Goal: Task Accomplishment & Management: Complete application form

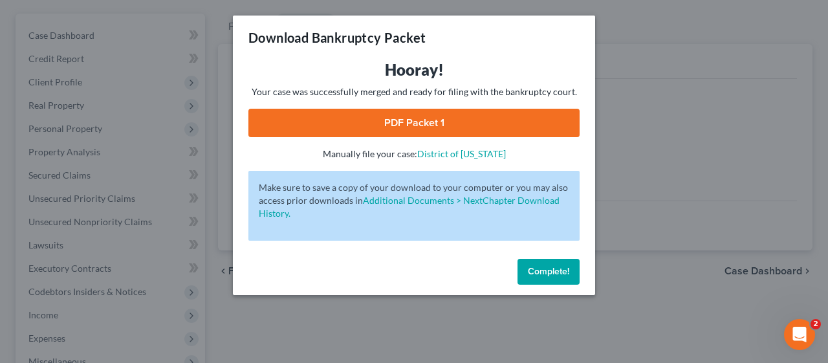
scroll to position [111, 0]
click at [558, 268] on span "Complete!" at bounding box center [548, 271] width 41 height 11
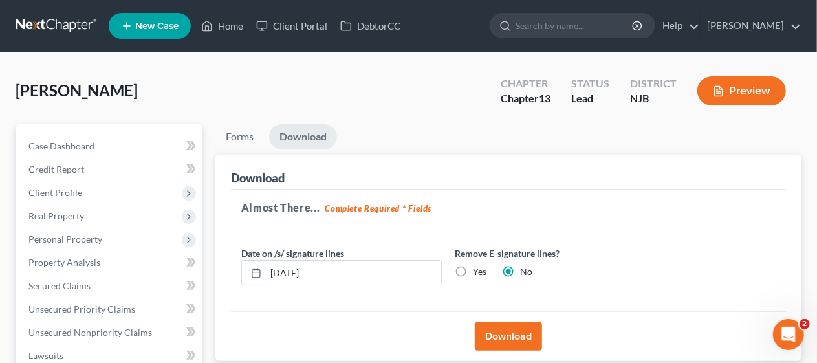
scroll to position [0, 0]
click at [233, 25] on link "Home" at bounding box center [222, 25] width 55 height 23
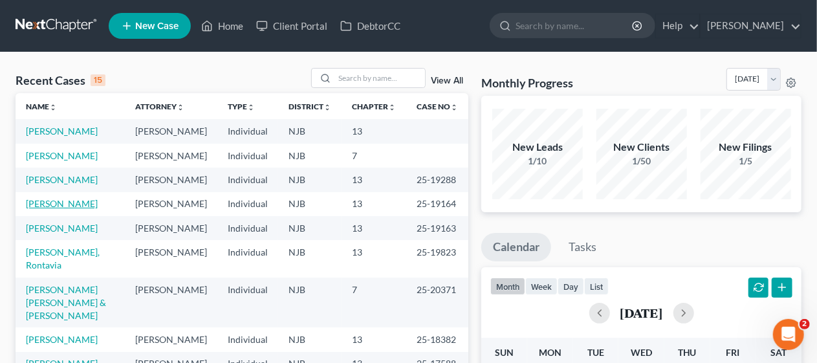
click at [70, 209] on link "[PERSON_NAME]" at bounding box center [62, 203] width 72 height 11
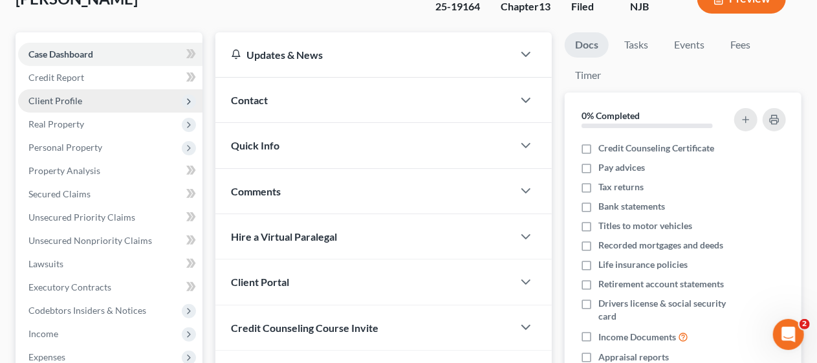
scroll to position [129, 0]
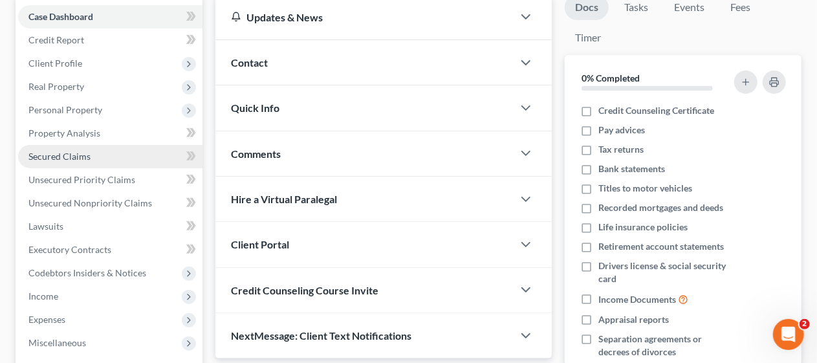
click at [124, 157] on link "Secured Claims" at bounding box center [110, 156] width 184 height 23
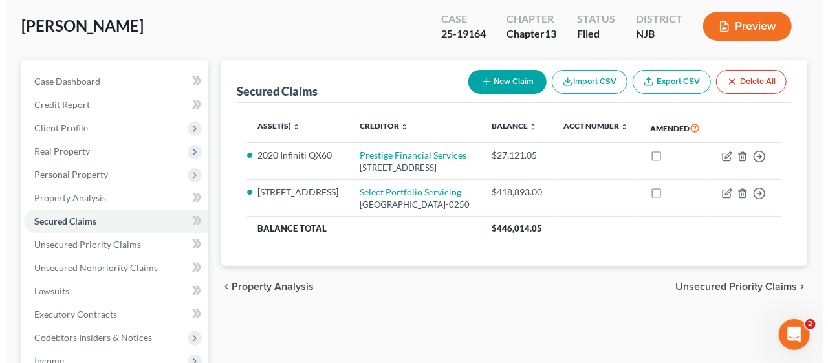
scroll to position [129, 0]
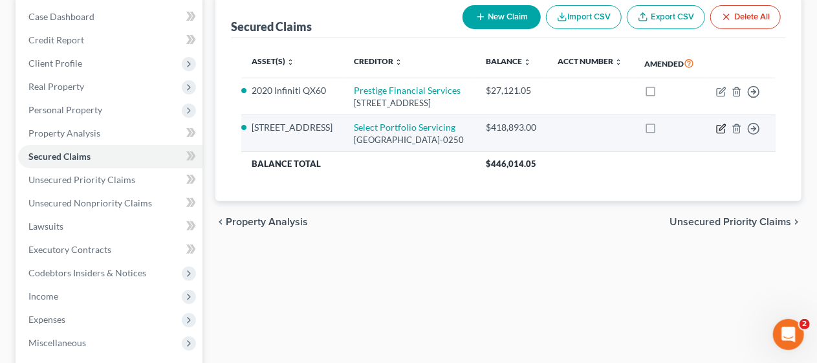
click at [718, 134] on icon "button" at bounding box center [721, 129] width 10 height 10
select select "46"
select select "0"
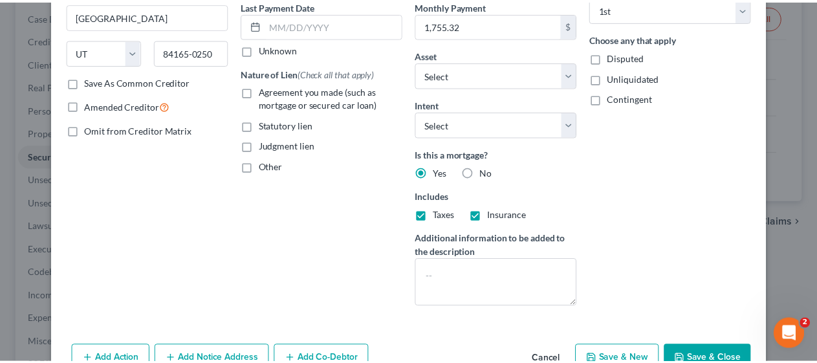
scroll to position [194, 0]
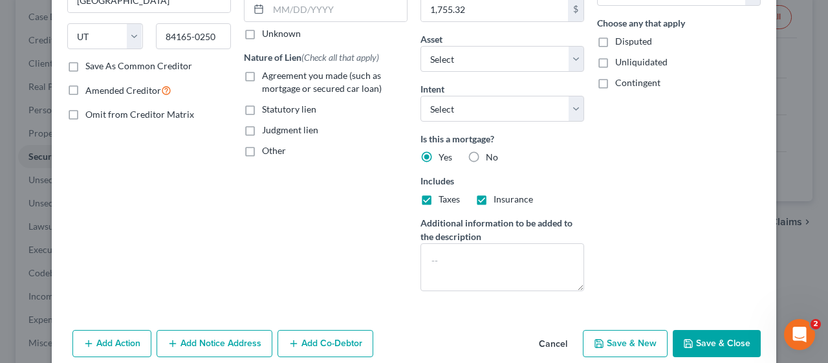
click at [710, 334] on button "Save & Close" at bounding box center [716, 343] width 88 height 27
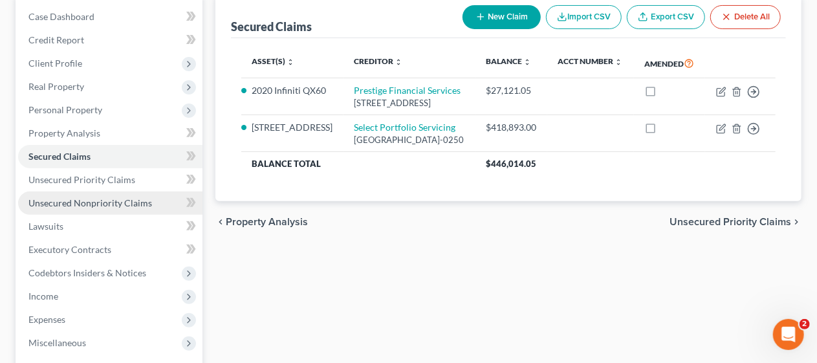
click at [115, 197] on span "Unsecured Nonpriority Claims" at bounding box center [90, 202] width 124 height 11
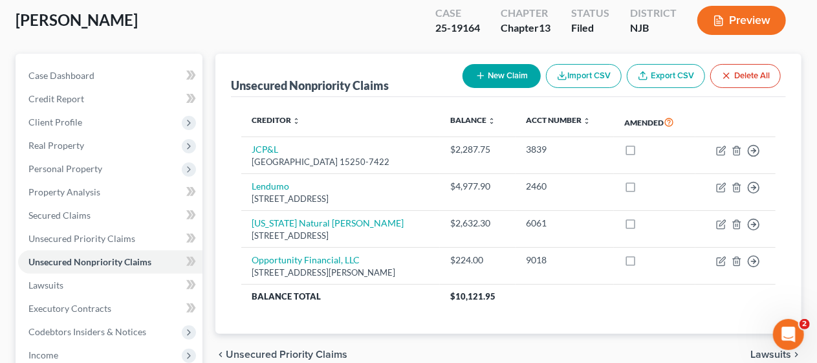
scroll to position [65, 0]
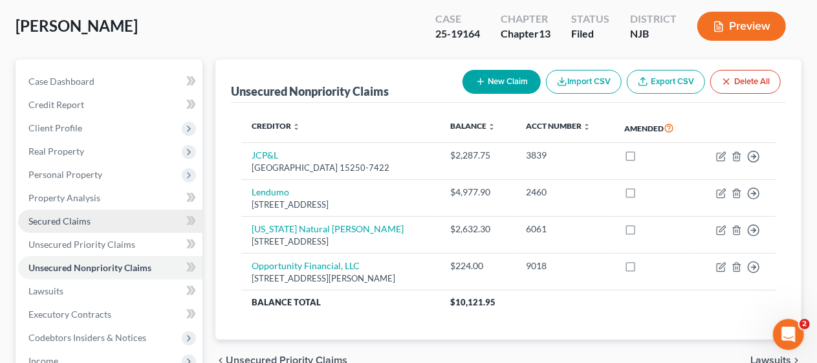
click at [129, 222] on link "Secured Claims" at bounding box center [110, 221] width 184 height 23
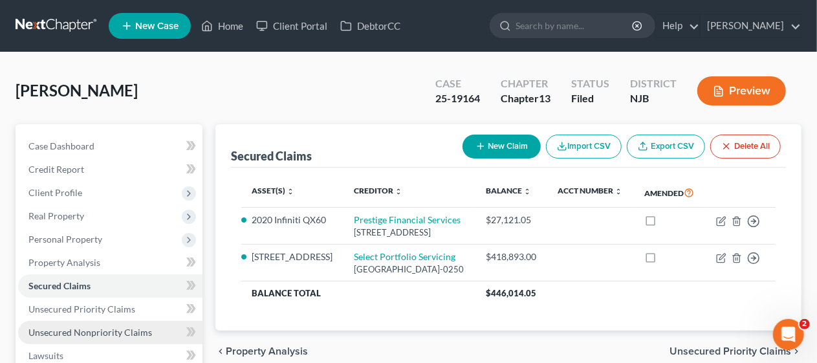
click at [127, 328] on span "Unsecured Nonpriority Claims" at bounding box center [90, 332] width 124 height 11
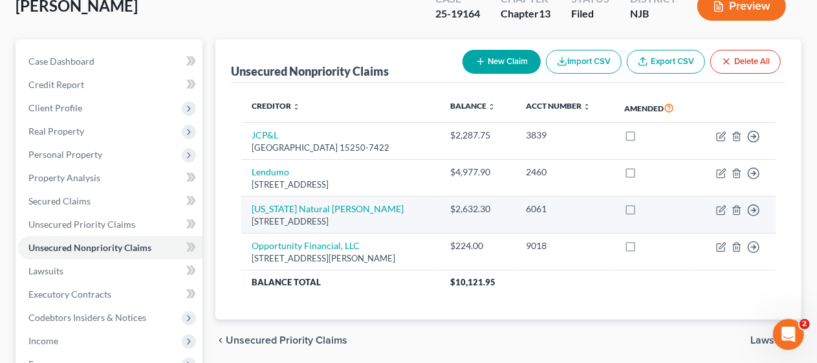
scroll to position [65, 0]
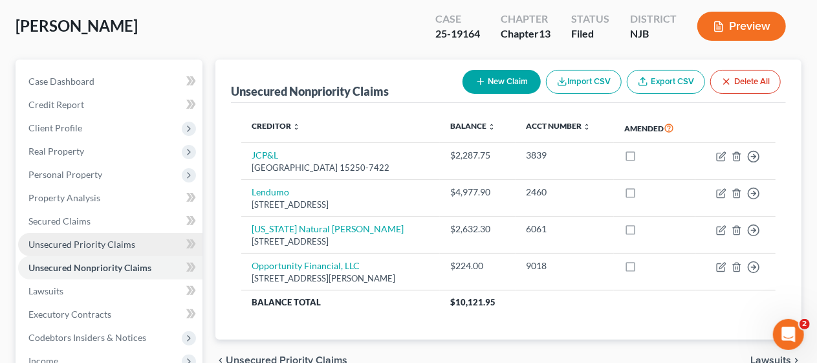
click at [122, 241] on span "Unsecured Priority Claims" at bounding box center [81, 244] width 107 height 11
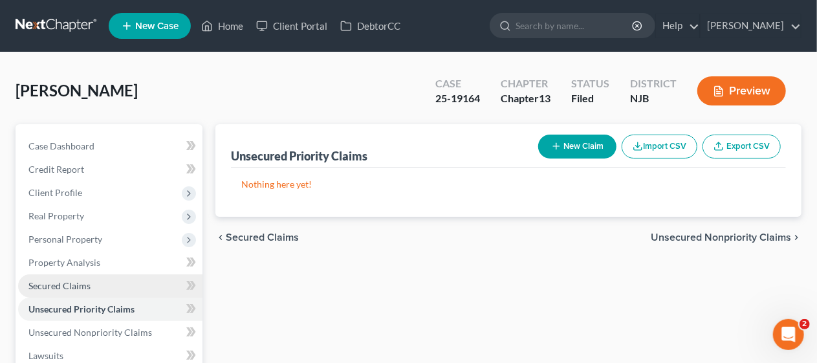
click at [96, 285] on link "Secured Claims" at bounding box center [110, 285] width 184 height 23
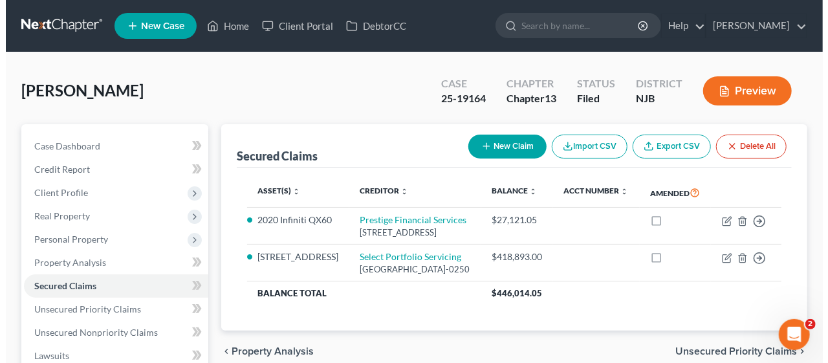
scroll to position [65, 0]
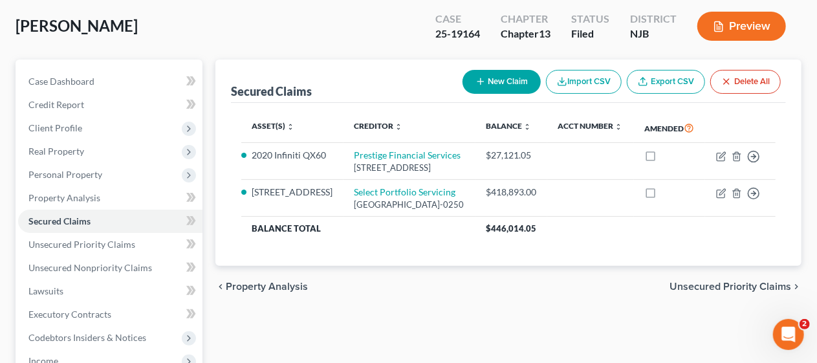
click at [500, 83] on button "New Claim" at bounding box center [501, 82] width 78 height 24
select select "0"
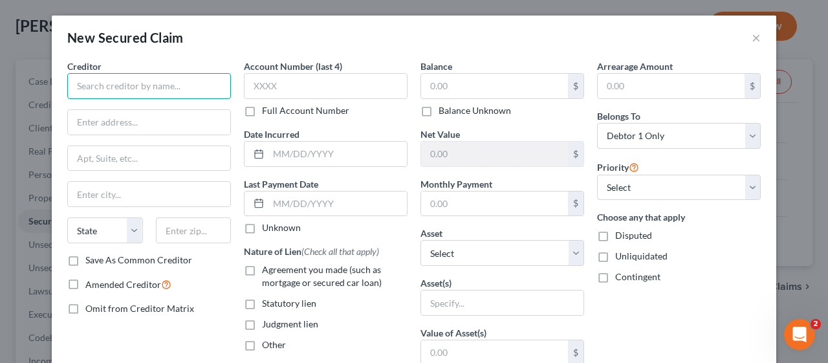
click at [129, 86] on input "text" at bounding box center [149, 86] width 164 height 26
type input "Hyde Park Association, Inc. c/o [PERSON_NAME], Esq."
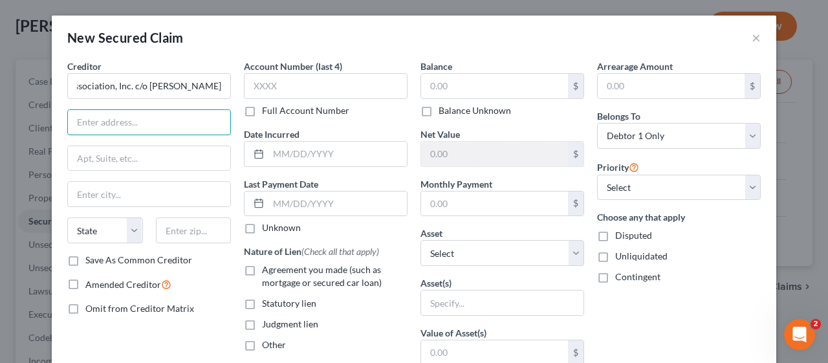
scroll to position [0, 0]
type input "[STREET_ADDRESS]"
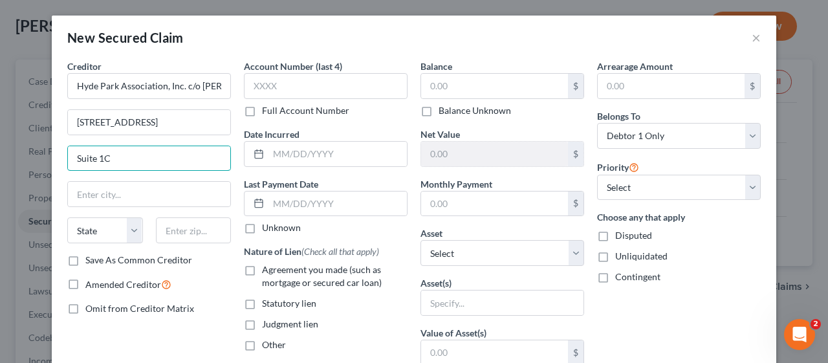
type input "Suite 1C"
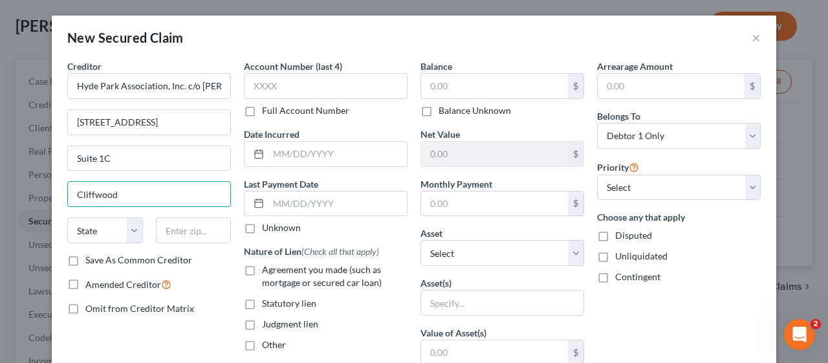
type input "Cliffwood"
select select "33"
type input "07721"
click at [180, 331] on div "Creditor * Hyde Park Association, Inc. c/o [PERSON_NAME], Esq. [STREET_ADDRESS]…" at bounding box center [149, 347] width 177 height 577
drag, startPoint x: 423, startPoint y: 83, endPoint x: 462, endPoint y: 54, distance: 48.1
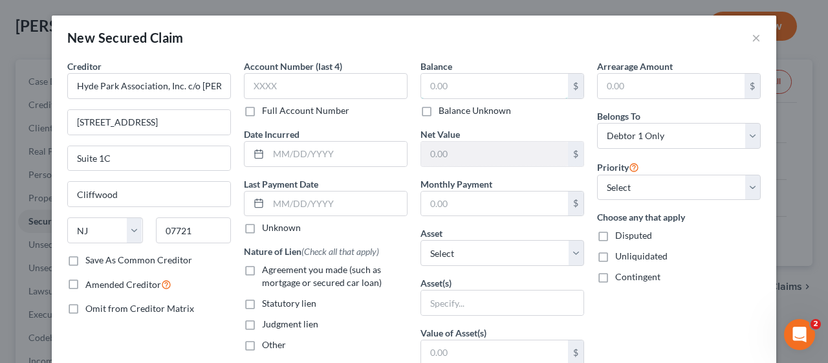
click at [423, 83] on input "text" at bounding box center [494, 86] width 147 height 25
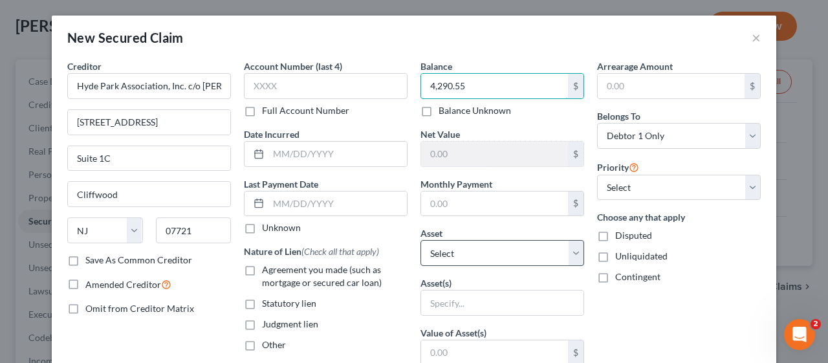
type input "4,290.55"
click at [568, 252] on select "Select Other Multiple Assets [STREET_ADDRESS] - $612000.0 Clothing - Miscellane…" at bounding box center [502, 253] width 164 height 26
select select "2"
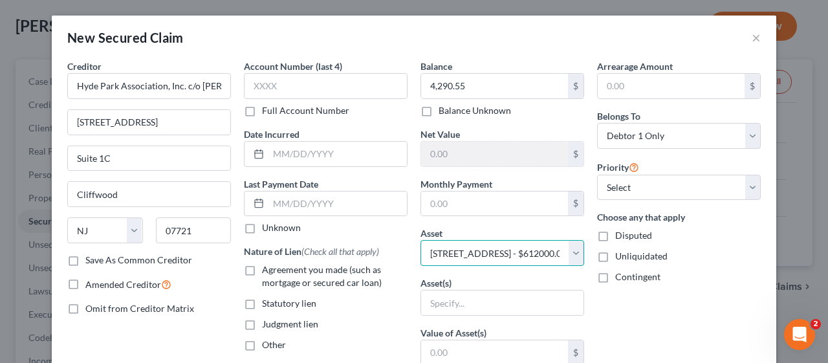
click at [420, 240] on select "Select Other Multiple Assets [STREET_ADDRESS] - $612000.0 Clothing - Miscellane…" at bounding box center [502, 253] width 164 height 26
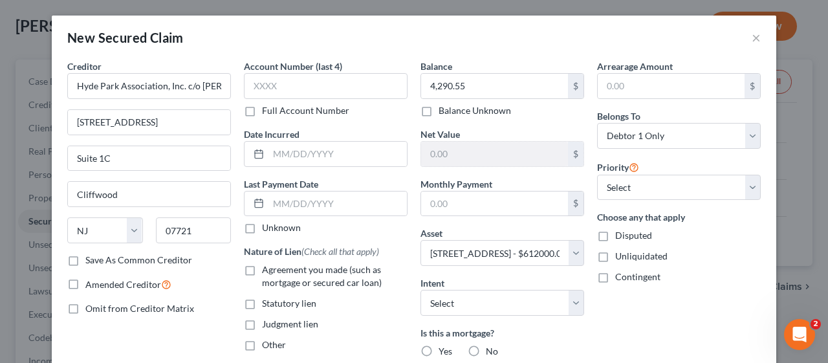
click at [374, 311] on div "Nature of Lien (Check all that apply) Agreement you made (such as mortgage or s…" at bounding box center [326, 297] width 164 height 107
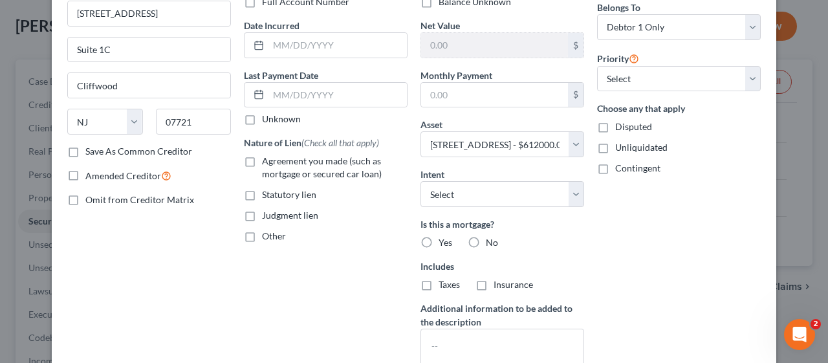
scroll to position [129, 0]
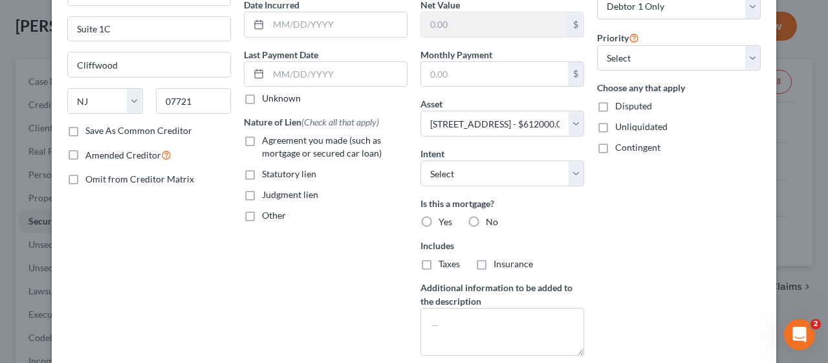
click at [262, 174] on label "Statutory lien" at bounding box center [289, 173] width 54 height 13
click at [267, 174] on input "Statutory lien" at bounding box center [271, 171] width 8 height 8
checkbox input "true"
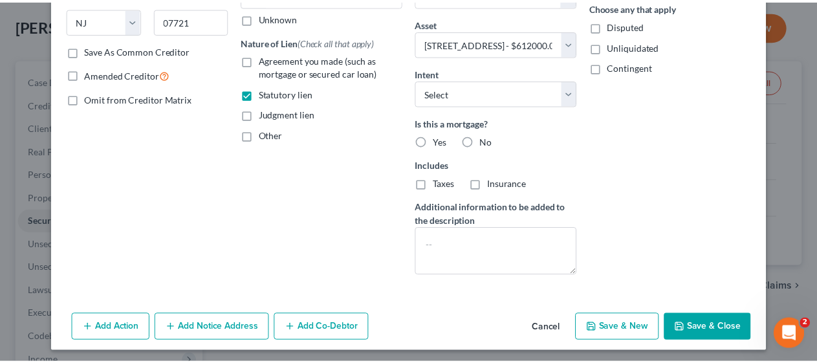
scroll to position [211, 0]
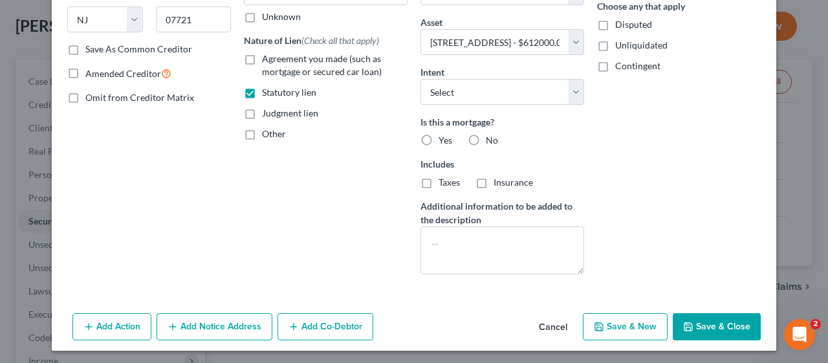
click at [722, 323] on button "Save & Close" at bounding box center [716, 326] width 88 height 27
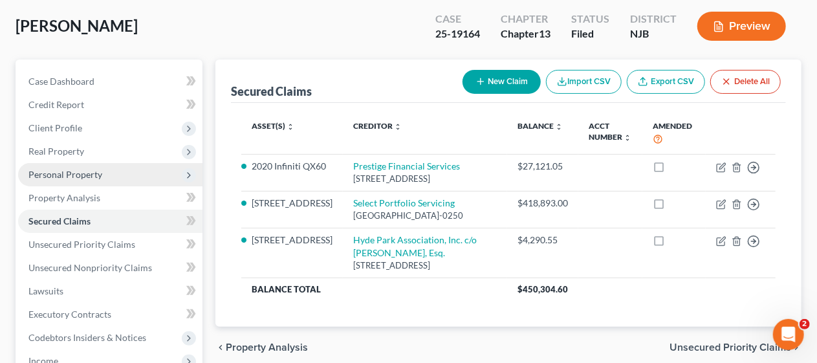
click at [125, 171] on span "Personal Property" at bounding box center [110, 174] width 184 height 23
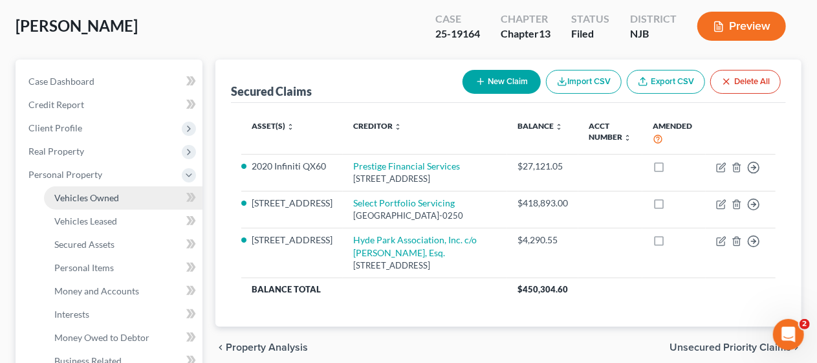
click at [125, 193] on link "Vehicles Owned" at bounding box center [123, 197] width 158 height 23
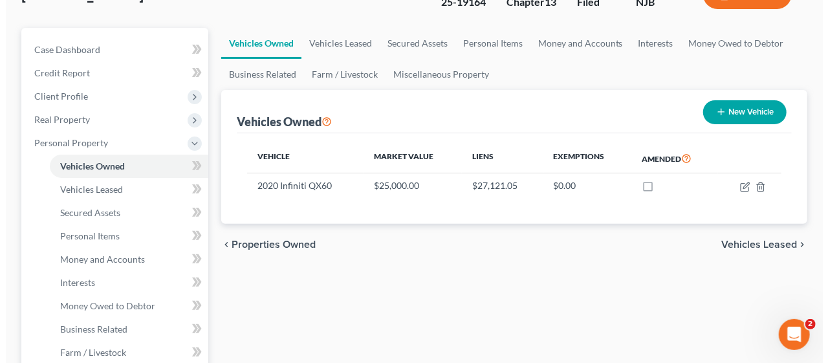
scroll to position [129, 0]
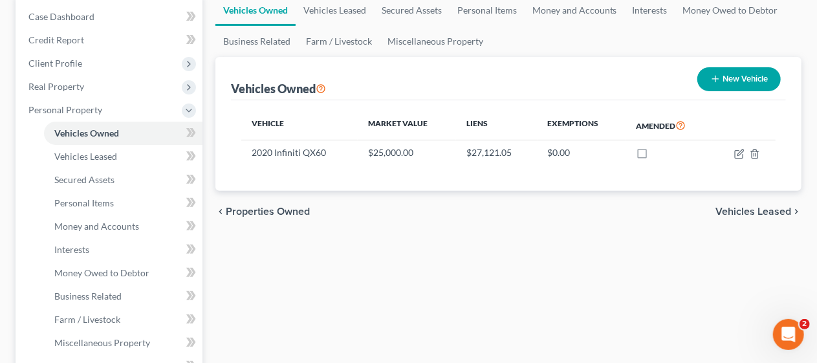
click at [736, 74] on button "New Vehicle" at bounding box center [738, 79] width 83 height 24
select select "0"
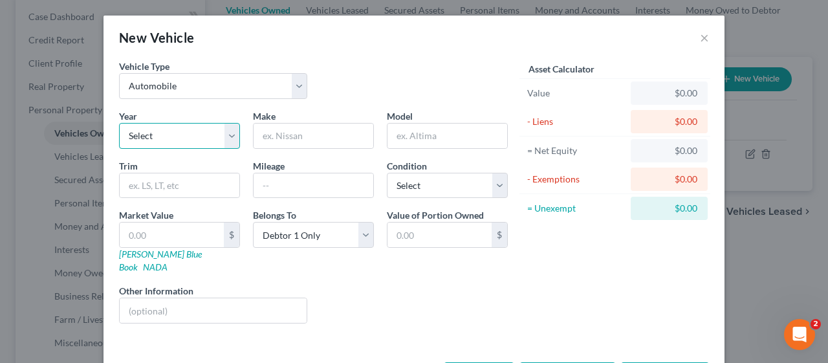
click at [224, 134] on select "Select 2026 2025 2024 2023 2022 2021 2020 2019 2018 2017 2016 2015 2014 2013 20…" at bounding box center [179, 136] width 121 height 26
select select "20"
click at [119, 123] on select "Select 2026 2025 2024 2023 2022 2021 2020 2019 2018 2017 2016 2015 2014 2013 20…" at bounding box center [179, 136] width 121 height 26
drag, startPoint x: 269, startPoint y: 131, endPoint x: 352, endPoint y: 80, distance: 96.9
click at [269, 131] on input "text" at bounding box center [313, 136] width 120 height 25
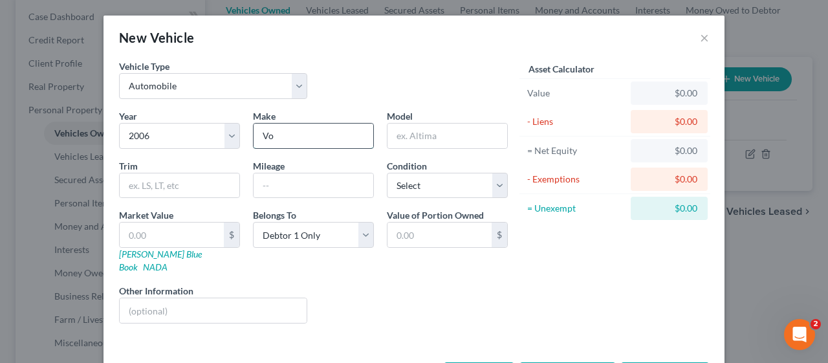
type input "Volkswagon"
drag, startPoint x: 398, startPoint y: 134, endPoint x: 430, endPoint y: 107, distance: 41.7
click at [398, 134] on input "text" at bounding box center [447, 136] width 120 height 25
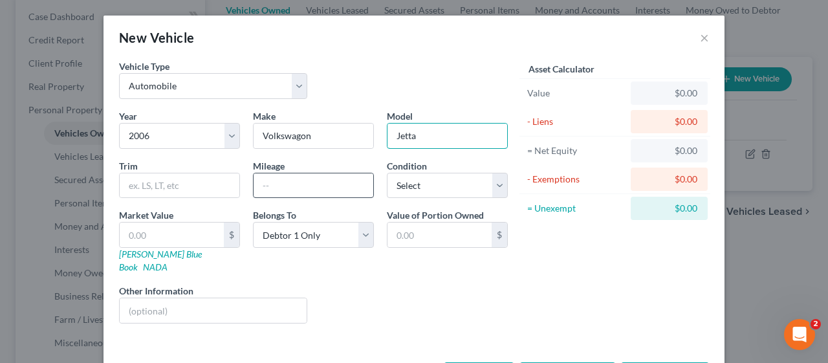
type input "Jetta"
click at [264, 186] on input "text" at bounding box center [313, 185] width 120 height 25
type input "300000"
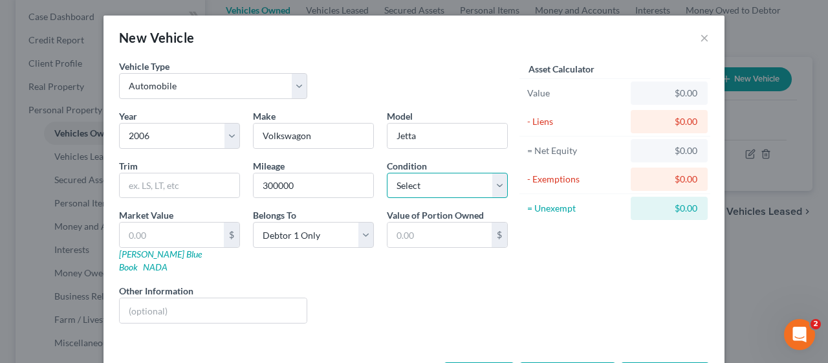
click at [490, 185] on select "Select Excellent Very Good Good Fair Poor" at bounding box center [447, 186] width 121 height 26
select select "4"
click at [387, 173] on select "Select Excellent Very Good Good Fair Poor" at bounding box center [447, 186] width 121 height 26
click at [384, 288] on div "Liens Select" at bounding box center [414, 303] width 201 height 39
click at [145, 233] on input "text" at bounding box center [172, 234] width 104 height 25
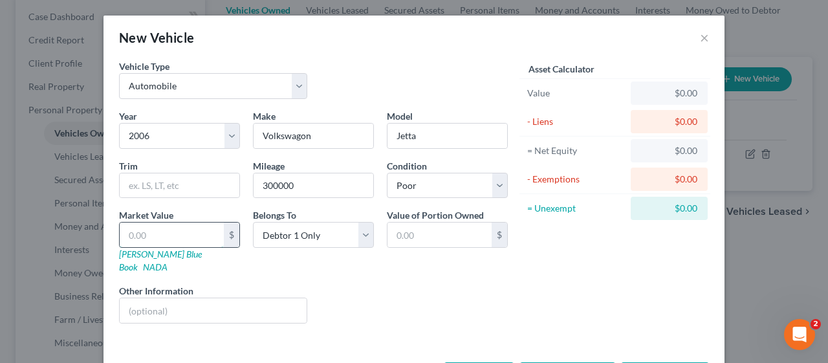
type input "1"
type input "1.00"
type input "15"
type input "15.00"
type input "150"
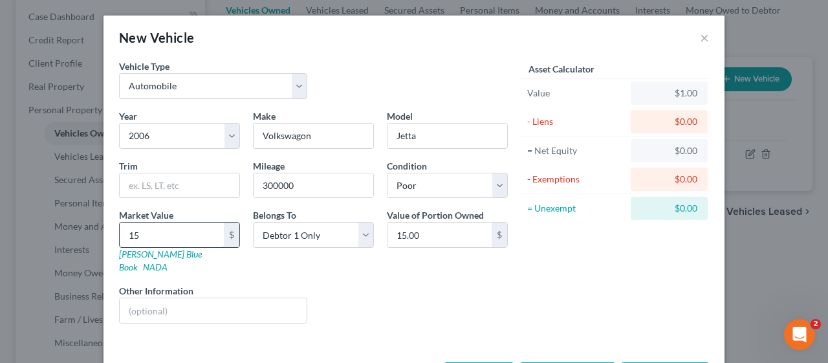
type input "150.00"
type input "1500"
type input "1,500.00"
click at [389, 284] on div "Liens Select" at bounding box center [414, 303] width 201 height 39
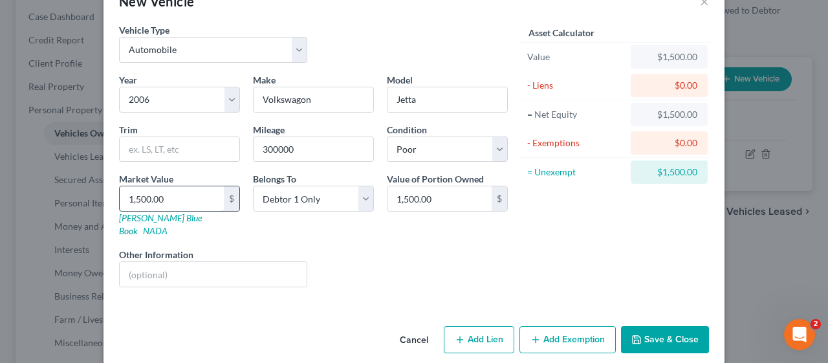
click at [164, 195] on input "1,500.00" at bounding box center [172, 198] width 104 height 25
type input "4"
type input "4.00"
type input "49"
type input "49.00"
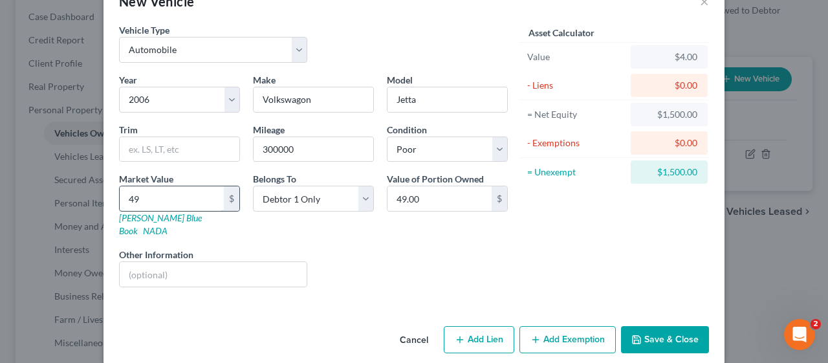
type input "499"
type input "499.00"
type input "4998"
type input "4,998.00"
type input "4,998.4"
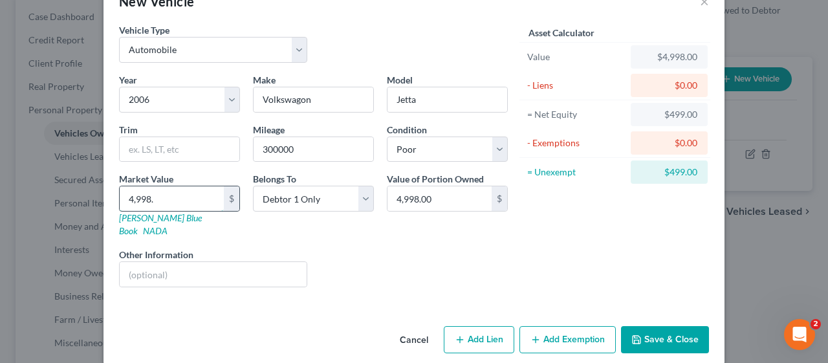
type input "4,998.40"
type input "4,998.44"
click at [409, 248] on div "Liens Select" at bounding box center [414, 267] width 201 height 39
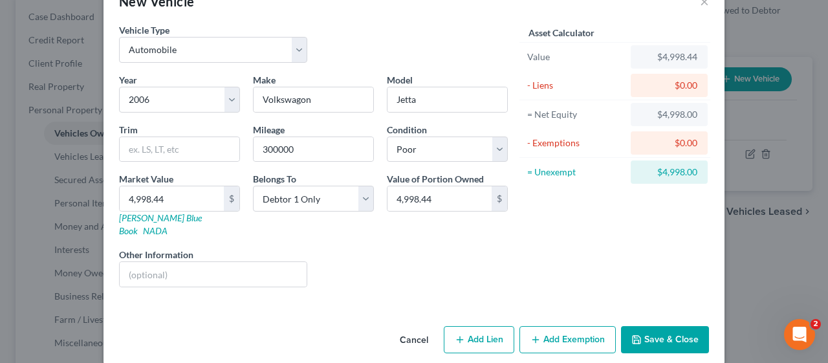
click at [473, 326] on button "Add Lien" at bounding box center [479, 339] width 70 height 27
select select "0"
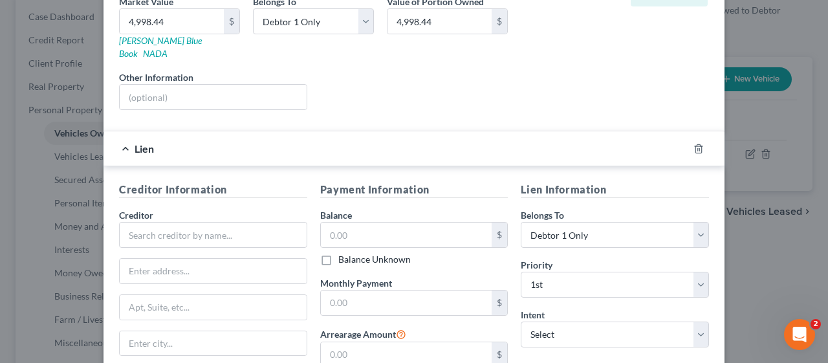
scroll to position [295, 0]
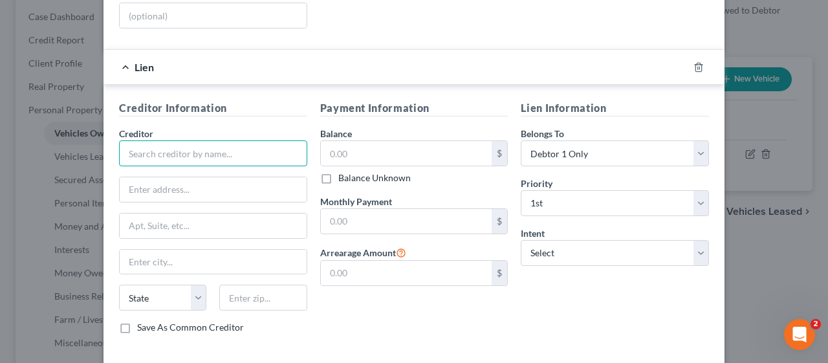
click at [140, 140] on input "text" at bounding box center [213, 153] width 188 height 26
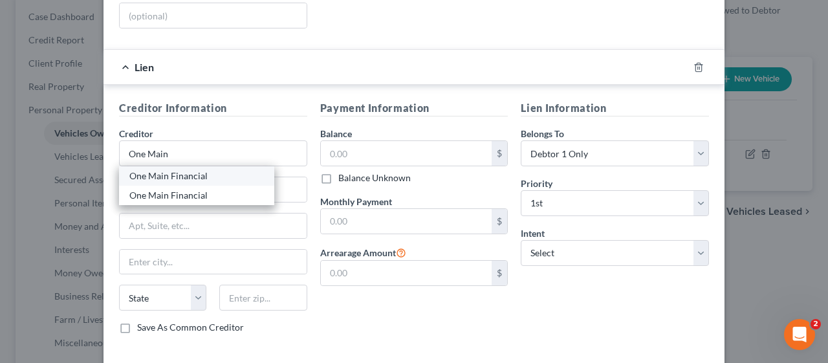
click at [160, 169] on div "One Main Financial" at bounding box center [196, 175] width 134 height 13
type input "One Main Financial"
type input "PO Box 3327"
type input "[GEOGRAPHIC_DATA]"
select select "15"
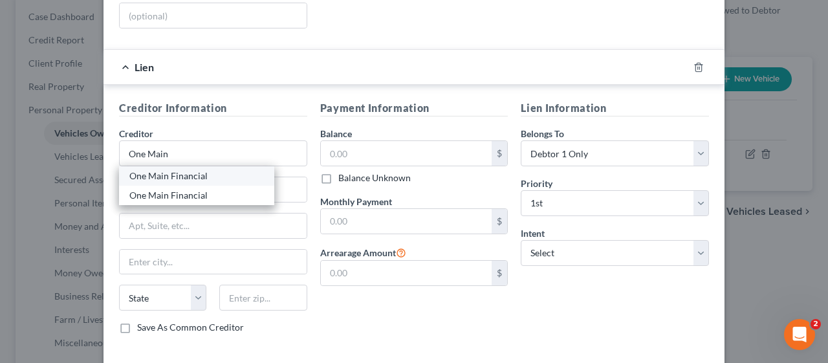
type input "47732"
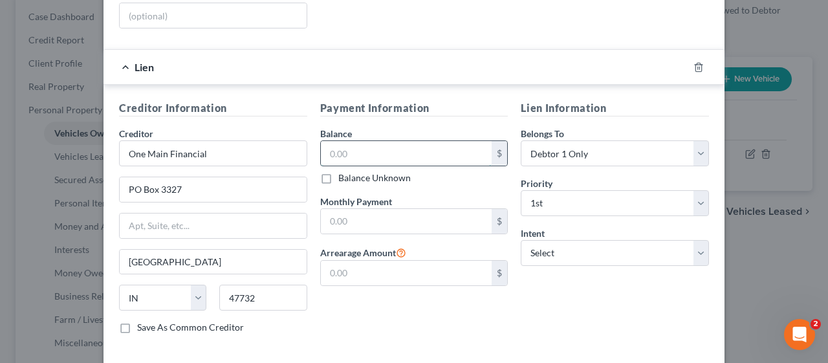
click at [321, 141] on input "text" at bounding box center [406, 153] width 171 height 25
type input "4,998.44"
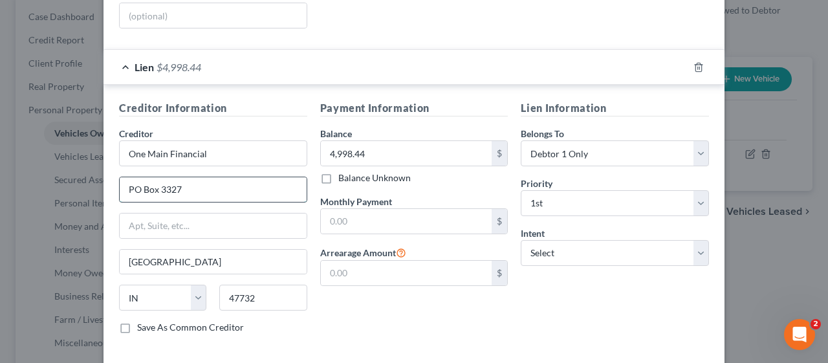
click at [177, 177] on input "PO Box 3327" at bounding box center [213, 189] width 187 height 25
type input "PO Box 3251"
click at [344, 297] on div "Payment Information Balance 4,998.44 $ Balance Unknown Balance Undetermined 4,9…" at bounding box center [414, 222] width 201 height 244
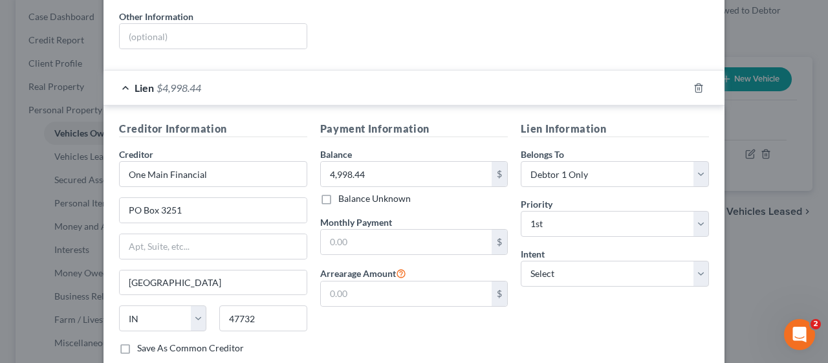
scroll to position [339, 0]
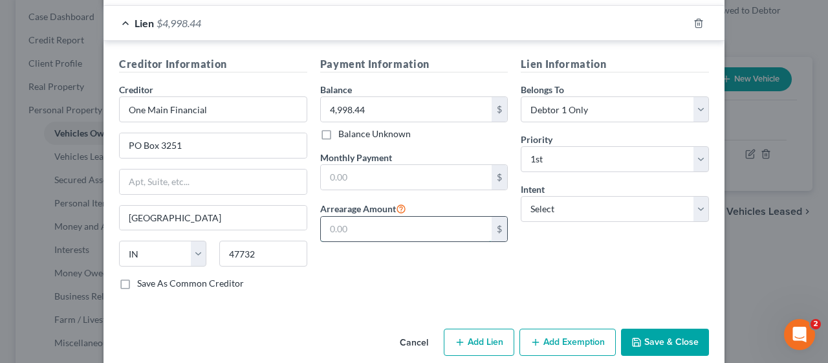
click at [325, 217] on input "text" at bounding box center [406, 229] width 171 height 25
type input "114.04"
click at [332, 252] on div "Payment Information Balance 4,998.44 $ Balance Unknown Balance Undetermined 4,9…" at bounding box center [414, 178] width 201 height 244
click at [326, 165] on input "text" at bounding box center [406, 177] width 171 height 25
type input "306.00"
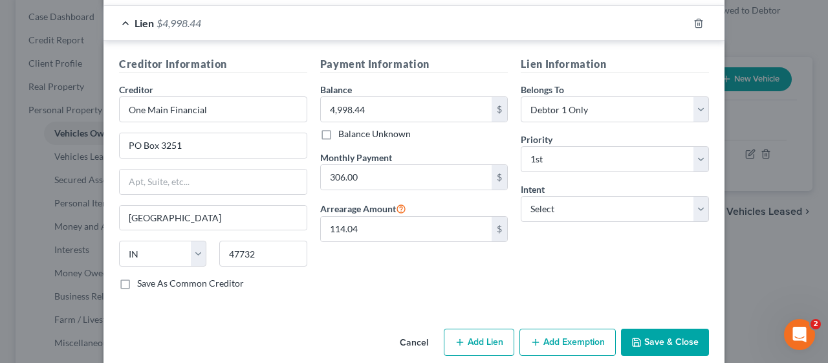
click at [328, 264] on div "Payment Information Balance 4,998.44 $ Balance Unknown Balance Undetermined 4,9…" at bounding box center [414, 178] width 201 height 244
click at [669, 328] on button "Save & Close" at bounding box center [665, 341] width 88 height 27
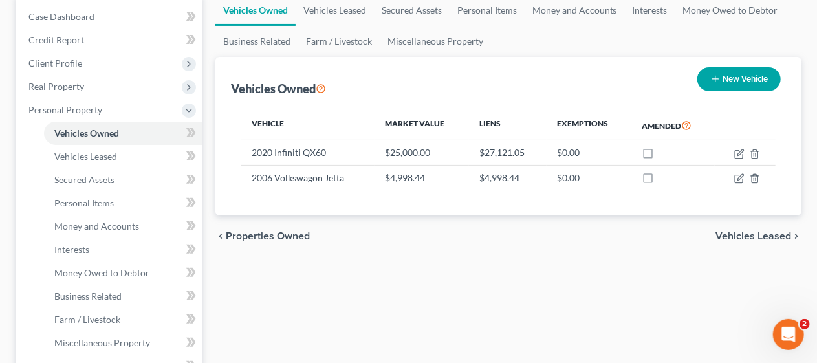
click at [729, 74] on button "New Vehicle" at bounding box center [738, 79] width 83 height 24
select select "0"
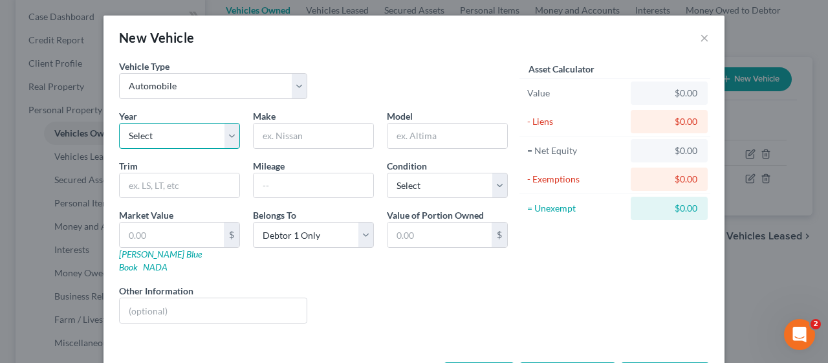
click at [228, 140] on select "Select 2026 2025 2024 2023 2022 2021 2020 2019 2018 2017 2016 2015 2014 2013 20…" at bounding box center [179, 136] width 121 height 26
select select "13"
click at [119, 123] on select "Select 2026 2025 2024 2023 2022 2021 2020 2019 2018 2017 2016 2015 2014 2013 20…" at bounding box center [179, 136] width 121 height 26
click at [261, 134] on input "text" at bounding box center [313, 136] width 120 height 25
type input "Volkswagon"
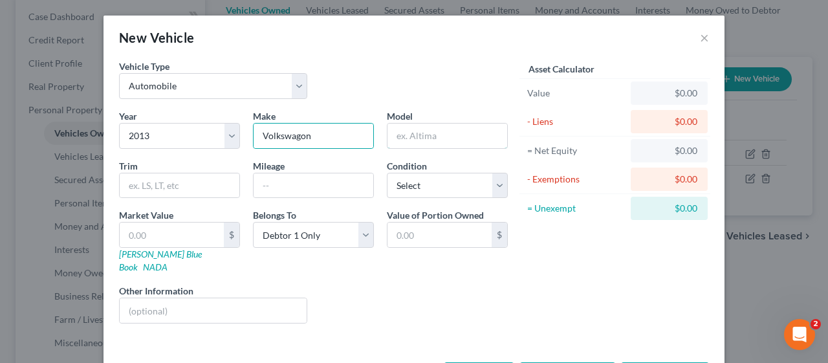
drag, startPoint x: 389, startPoint y: 127, endPoint x: 411, endPoint y: 98, distance: 36.5
click at [389, 127] on input "text" at bounding box center [447, 136] width 120 height 25
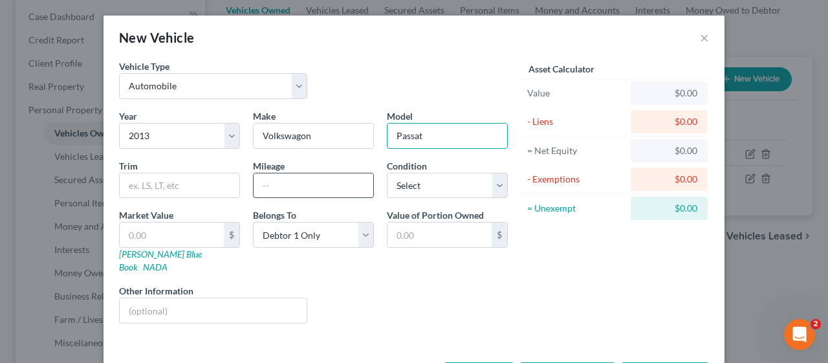
type input "Passat"
click at [269, 176] on input "text" at bounding box center [313, 185] width 120 height 25
type input "300000"
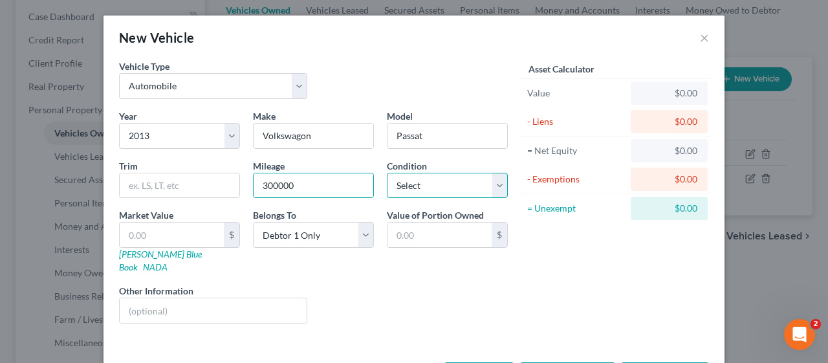
drag, startPoint x: 493, startPoint y: 183, endPoint x: 481, endPoint y: 195, distance: 16.9
click at [493, 183] on select "Select Excellent Very Good Good Fair Poor" at bounding box center [447, 186] width 121 height 26
select select "4"
click at [387, 173] on select "Select Excellent Very Good Good Fair Poor" at bounding box center [447, 186] width 121 height 26
click at [361, 284] on div "Liens Select" at bounding box center [414, 303] width 201 height 39
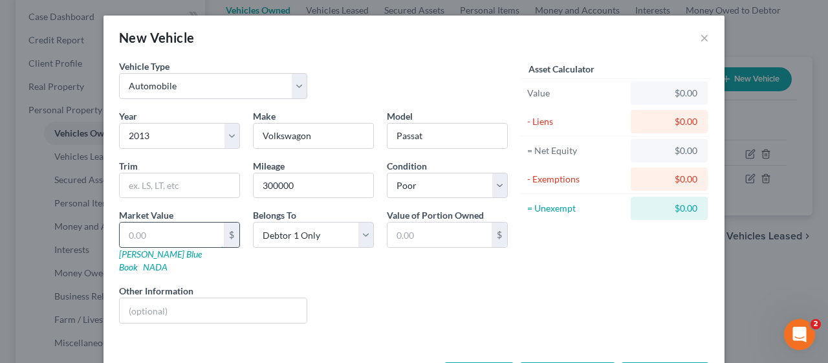
click at [120, 226] on input "text" at bounding box center [172, 234] width 104 height 25
type input "2"
type input "2.00"
type input "24"
type input "24.00"
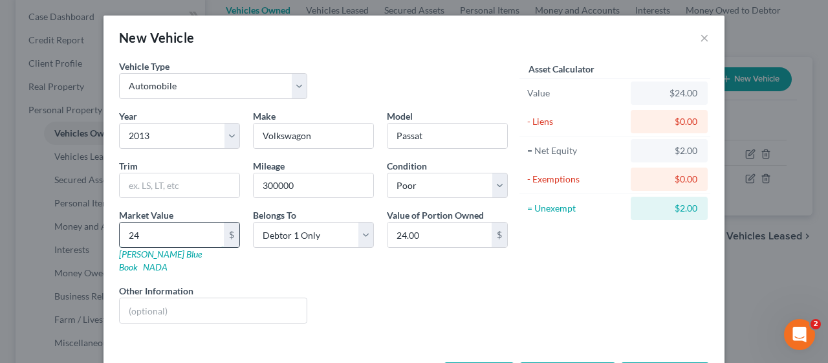
type input "242"
type input "242.00"
type input "2427"
type input "2,427.00"
type input "2,427.5"
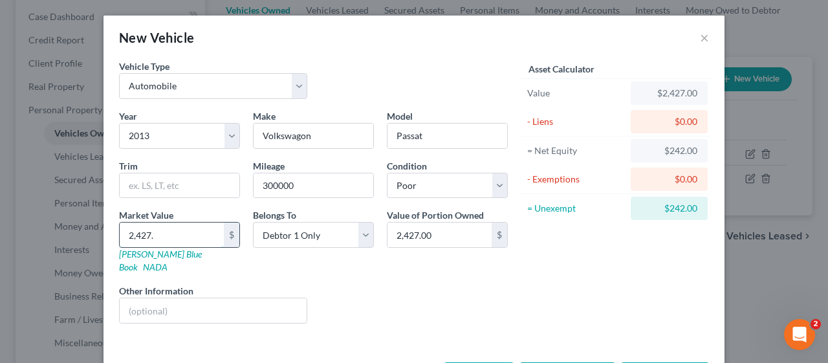
type input "2,427.50"
type input "2,427.55"
click at [376, 292] on div "Liens Select" at bounding box center [414, 303] width 201 height 39
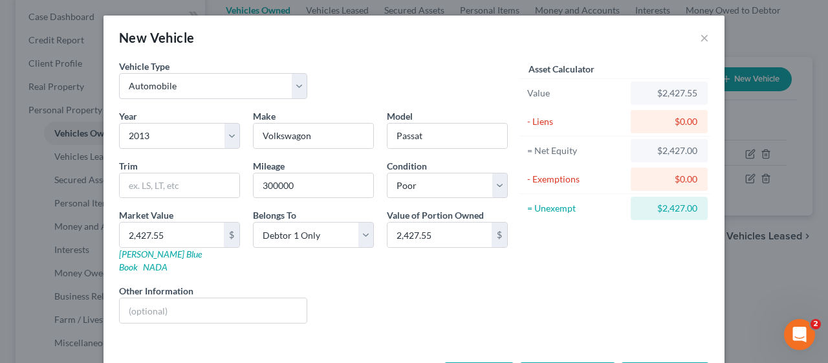
scroll to position [36, 0]
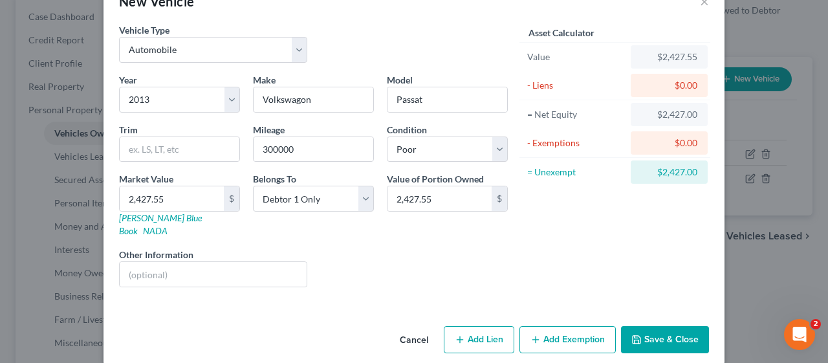
click at [476, 326] on button "Add Lien" at bounding box center [479, 339] width 70 height 27
select select "0"
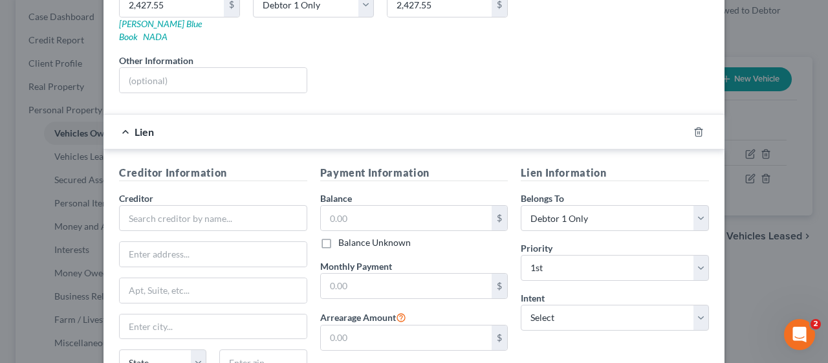
scroll to position [295, 0]
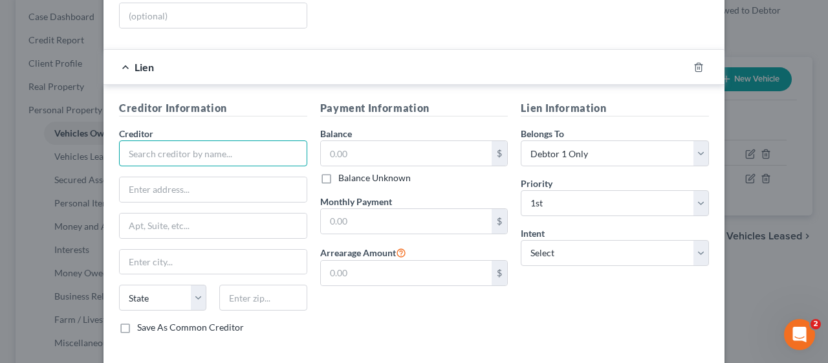
click at [122, 140] on input "text" at bounding box center [213, 153] width 188 height 26
click at [166, 140] on input "Regional" at bounding box center [213, 153] width 188 height 26
type input "Regional Acceptance Corporation"
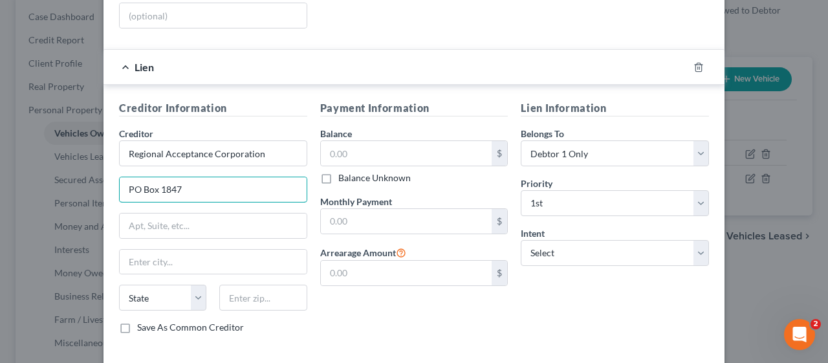
type input "PO Box 1847"
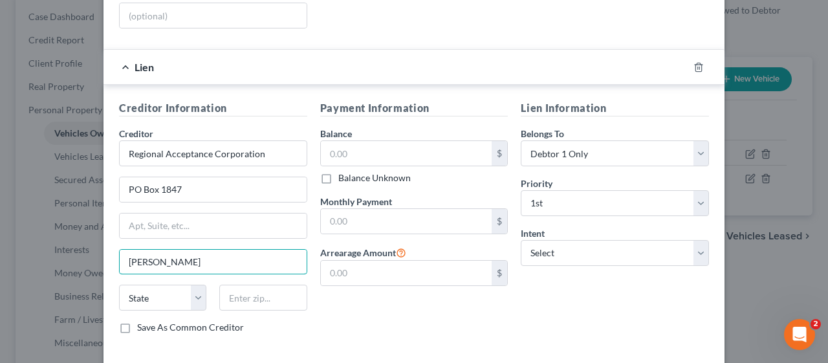
type input "[PERSON_NAME]"
select select "28"
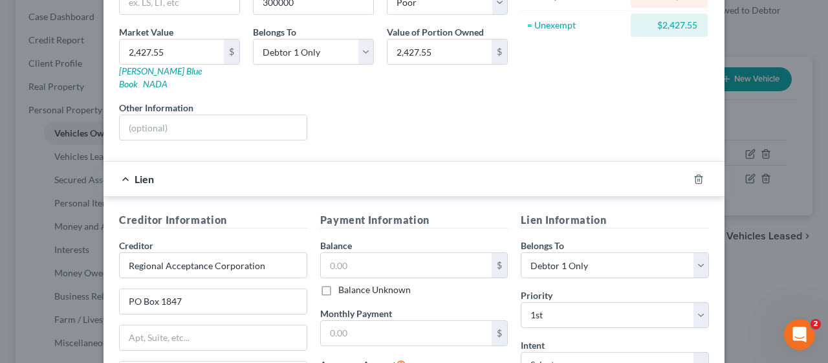
scroll to position [166, 0]
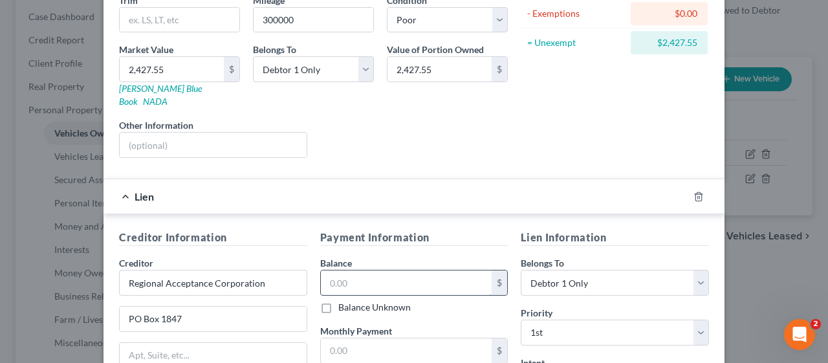
type input "27894"
click at [323, 270] on input "text" at bounding box center [406, 282] width 171 height 25
type input "2,427.55"
click at [309, 214] on div "Creditor Information Creditor * Regional Acceptance Corporation PO Box 1847 [PE…" at bounding box center [413, 349] width 621 height 270
click at [296, 214] on div "Creditor Information Creditor * Regional Acceptance Corporation PO Box 1847 [PE…" at bounding box center [413, 349] width 621 height 270
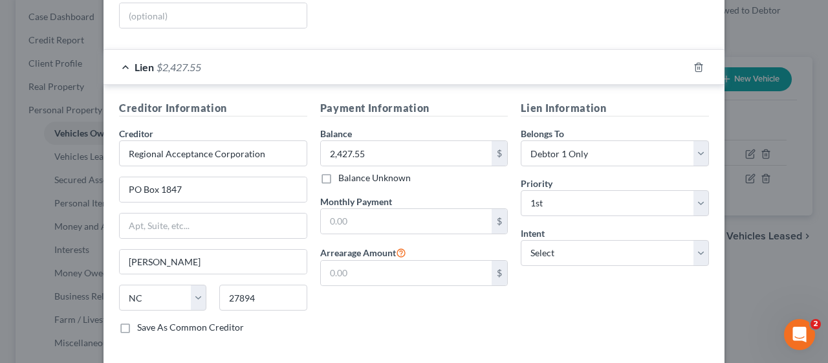
scroll to position [339, 0]
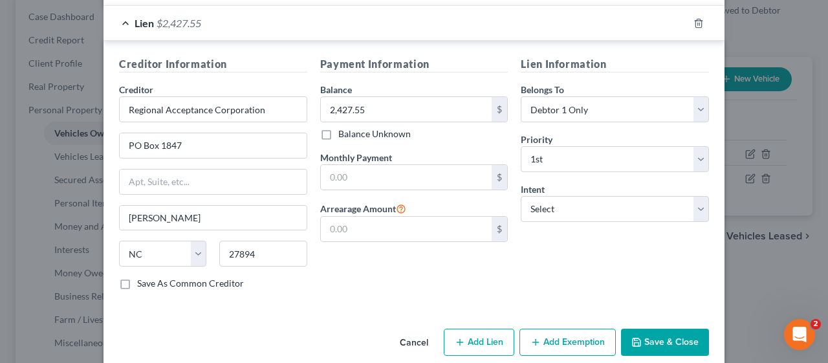
click at [137, 277] on label "Save As Common Creditor" at bounding box center [190, 283] width 107 height 13
click at [142, 277] on input "Save As Common Creditor" at bounding box center [146, 281] width 8 height 8
checkbox input "true"
click at [659, 328] on button "Save & Close" at bounding box center [665, 341] width 88 height 27
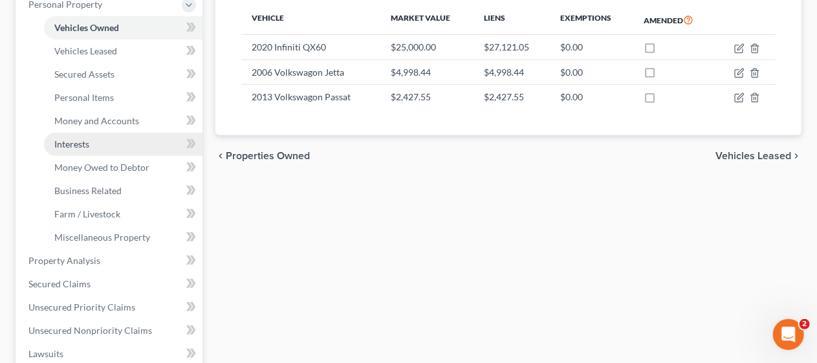
scroll to position [259, 0]
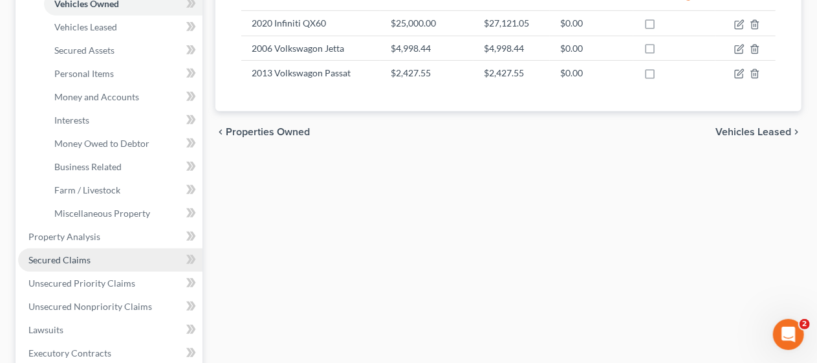
click at [107, 259] on link "Secured Claims" at bounding box center [110, 259] width 184 height 23
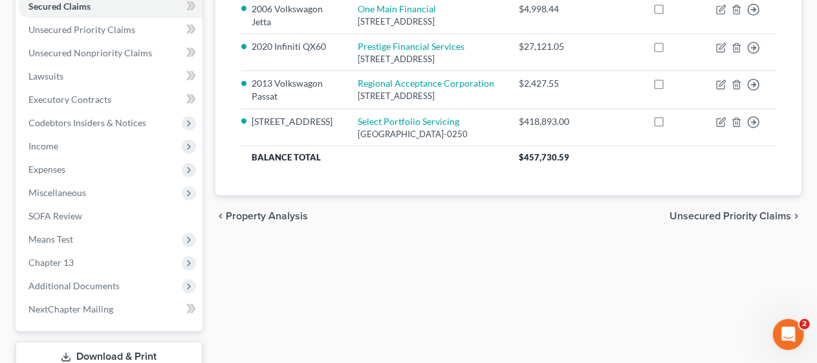
scroll to position [259, 0]
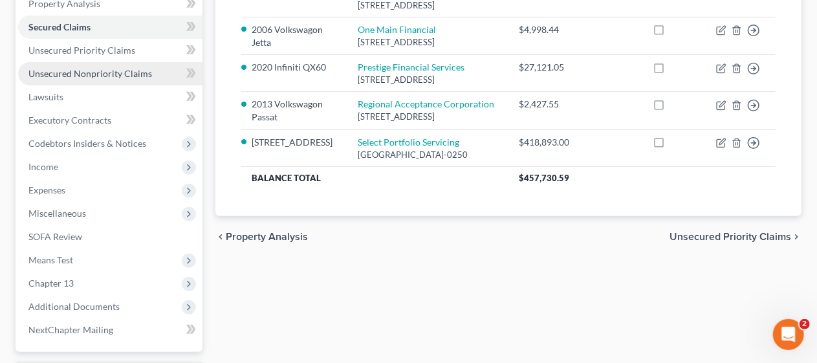
click at [131, 71] on span "Unsecured Nonpriority Claims" at bounding box center [90, 73] width 124 height 11
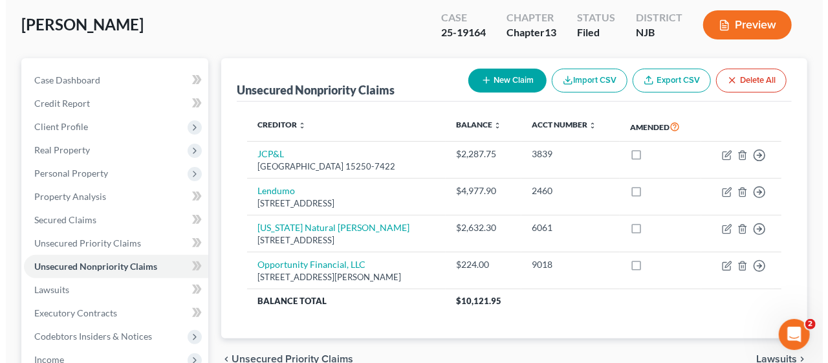
scroll to position [65, 0]
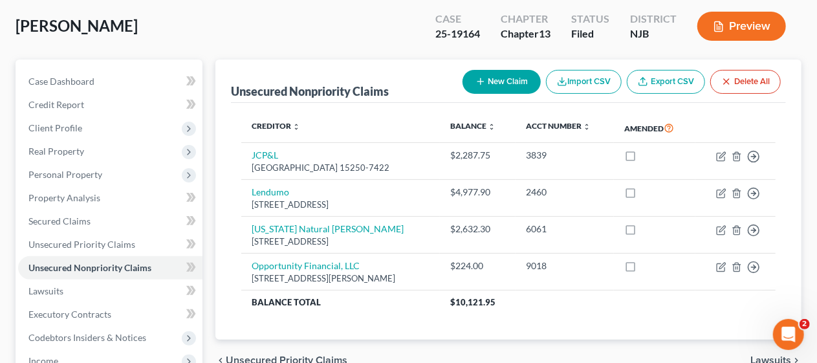
click at [495, 76] on button "New Claim" at bounding box center [501, 82] width 78 height 24
select select "0"
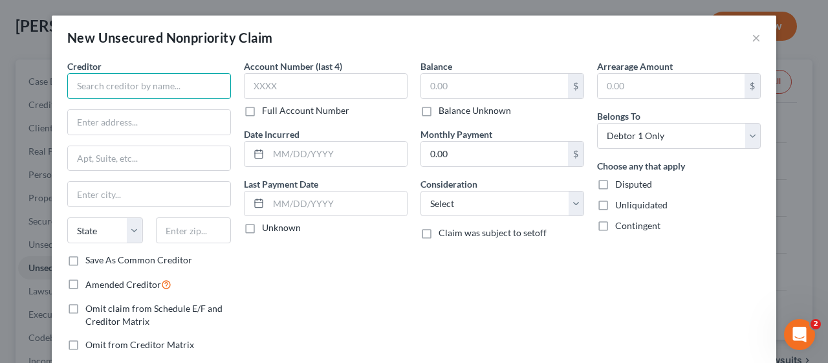
click at [81, 86] on input "text" at bounding box center [149, 86] width 164 height 26
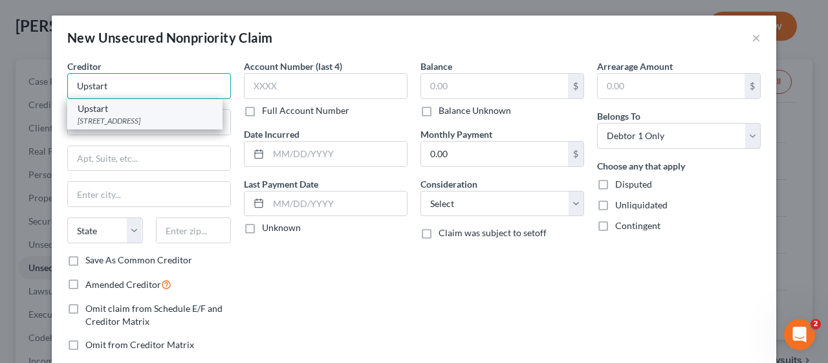
type input "Upstart"
click at [124, 111] on div "Upstart" at bounding box center [145, 108] width 134 height 13
type input "PO Box 1503"
type input "San [PERSON_NAME]"
select select "4"
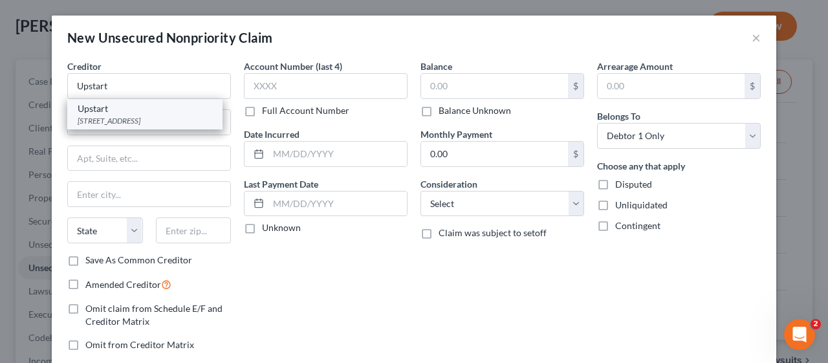
type input "94070"
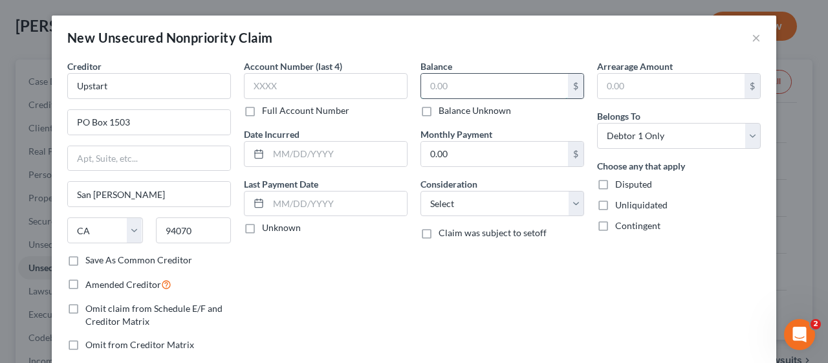
click at [427, 86] on input "text" at bounding box center [494, 86] width 147 height 25
type input "5,058.00"
click at [355, 288] on div "Account Number (last 4) Full Account Number Date Incurred Last Payment Date Unk…" at bounding box center [325, 210] width 177 height 302
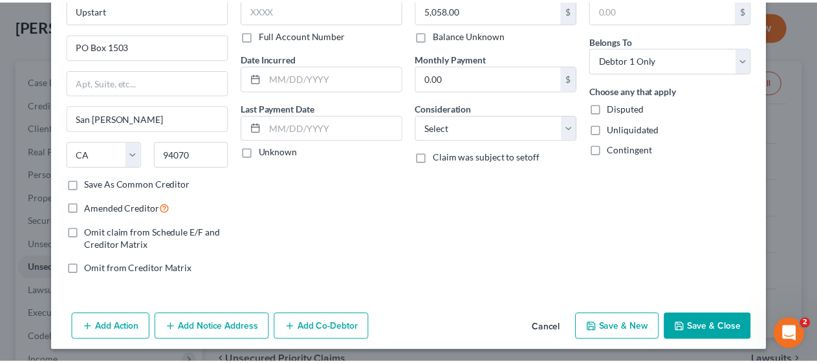
scroll to position [78, 0]
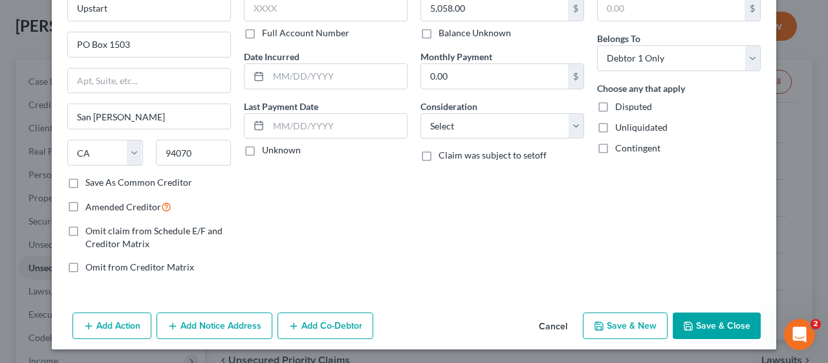
click at [723, 321] on button "Save & Close" at bounding box center [716, 325] width 88 height 27
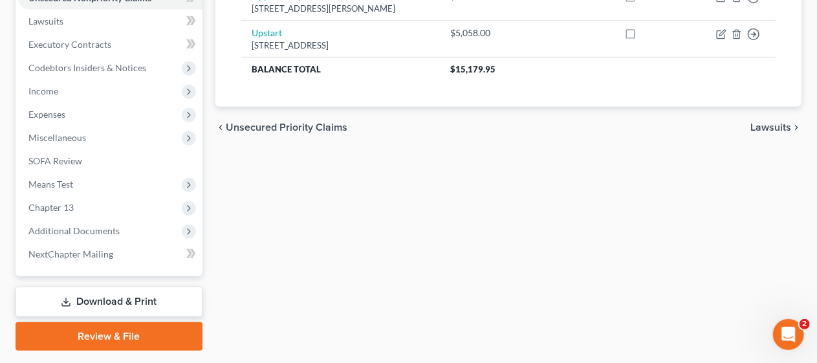
scroll to position [369, 0]
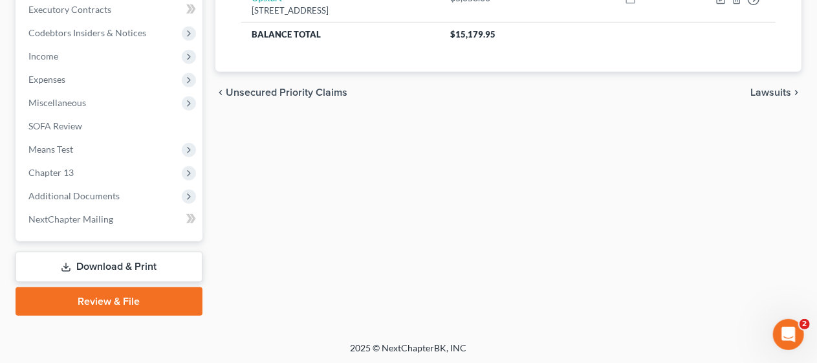
click at [294, 172] on div "Unsecured Nonpriority Claims New Claim Import CSV Export CSV Delete All Credito…" at bounding box center [508, 35] width 599 height 561
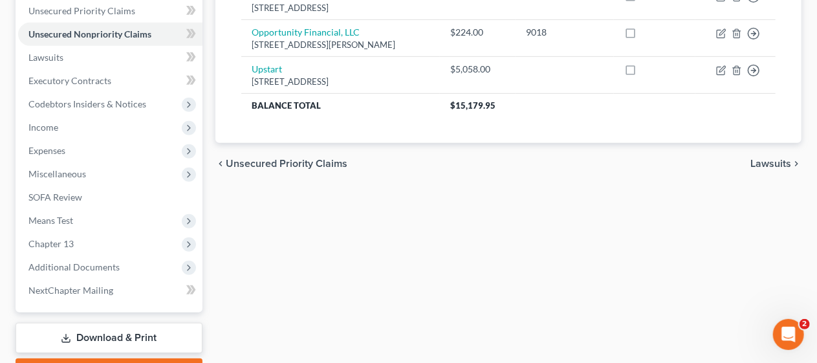
scroll to position [305, 0]
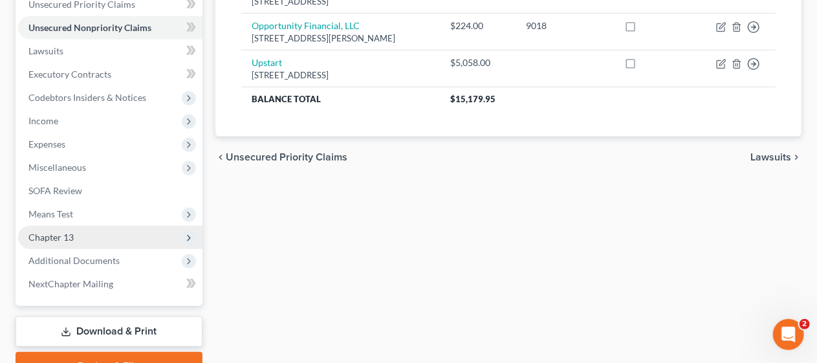
click at [120, 237] on span "Chapter 13" at bounding box center [110, 237] width 184 height 23
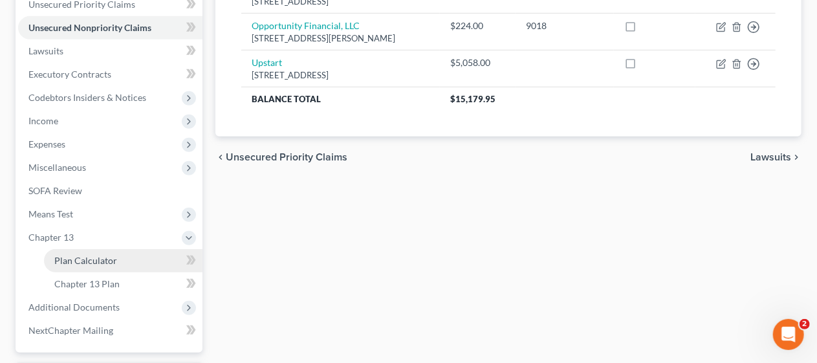
click at [131, 260] on link "Plan Calculator" at bounding box center [123, 260] width 158 height 23
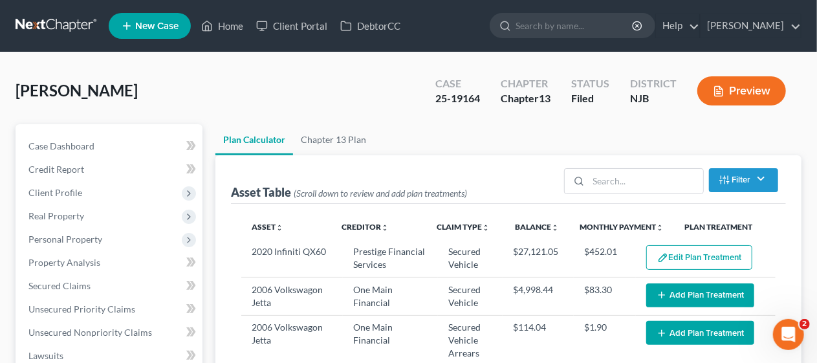
select select "59"
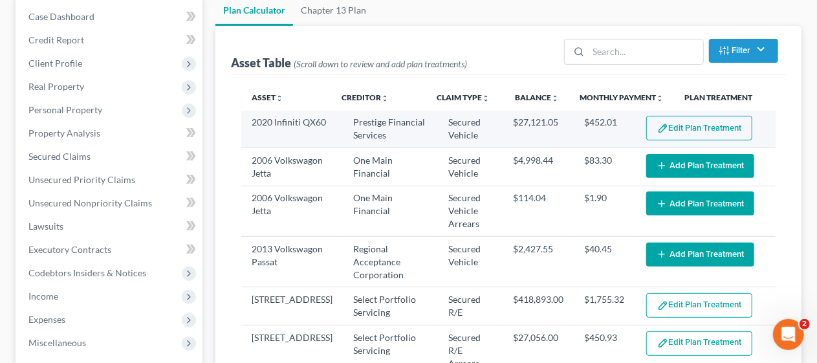
click at [667, 126] on button "Edit Plan Treatment" at bounding box center [699, 128] width 106 height 25
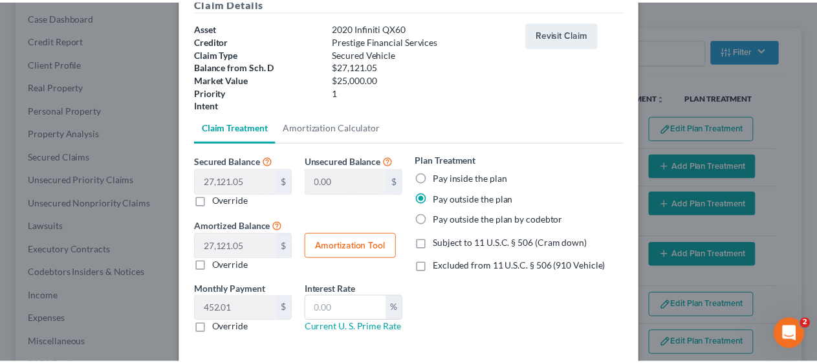
scroll to position [126, 0]
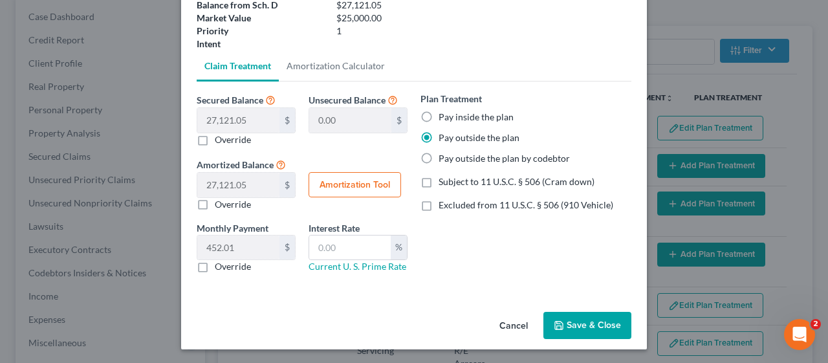
click at [586, 319] on button "Save & Close" at bounding box center [587, 325] width 88 height 27
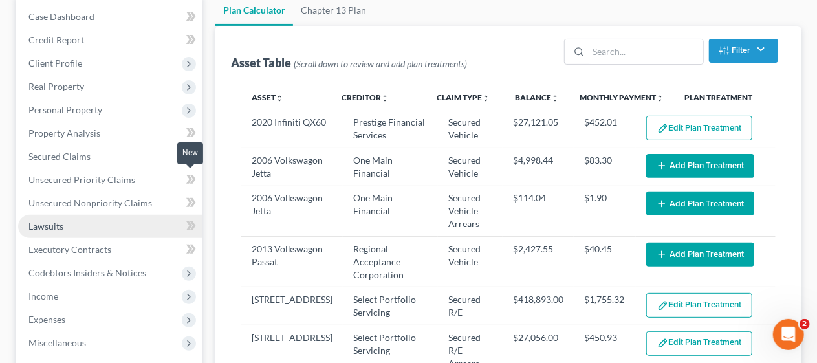
select select "59"
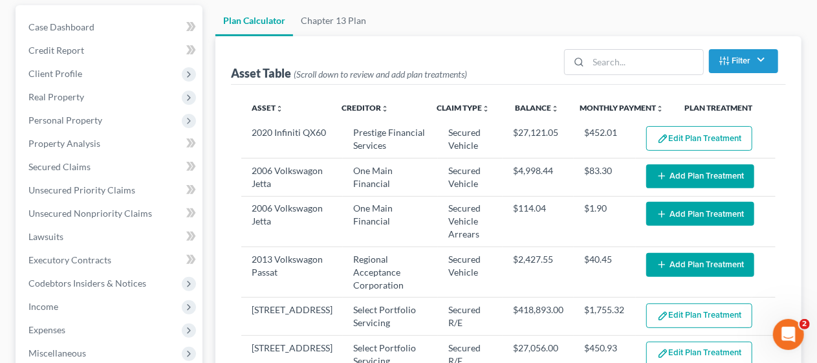
scroll to position [129, 0]
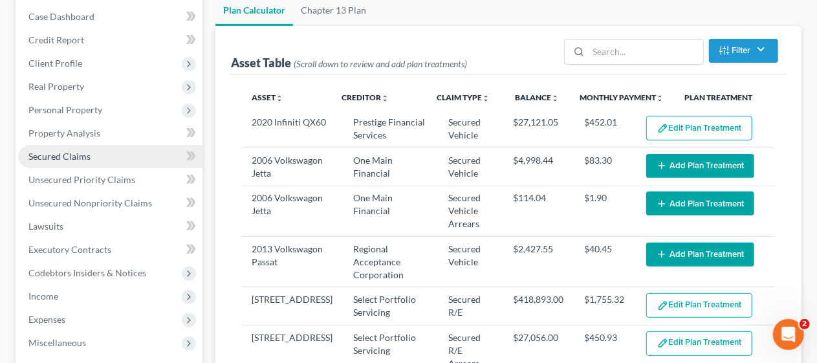
click at [145, 162] on link "Secured Claims" at bounding box center [110, 156] width 184 height 23
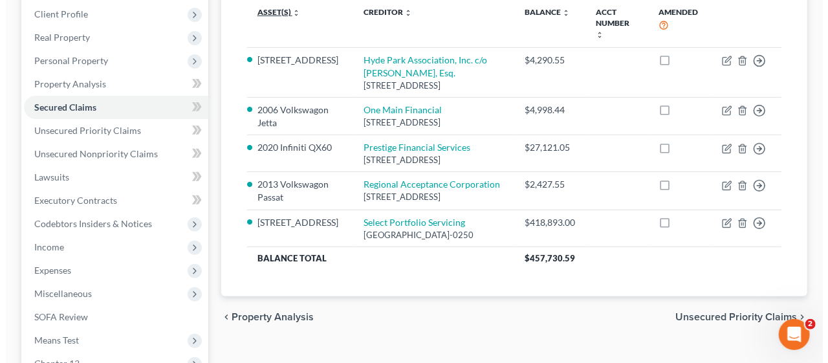
scroll to position [194, 0]
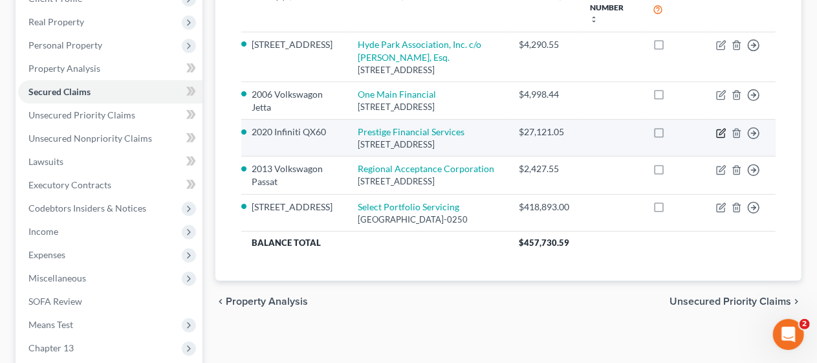
click at [717, 136] on icon "button" at bounding box center [720, 133] width 8 height 8
select select "46"
select select "0"
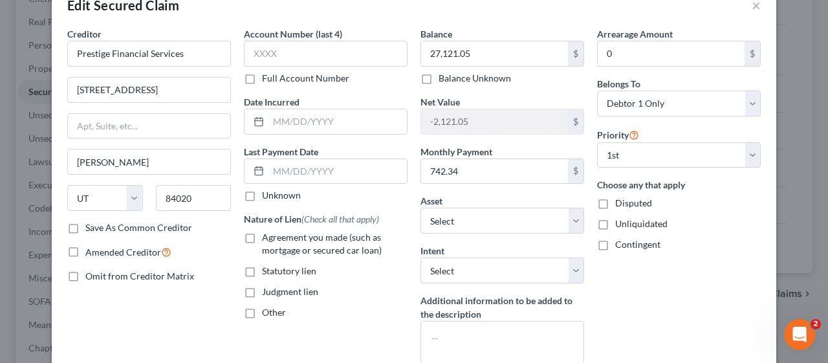
scroll to position [0, 0]
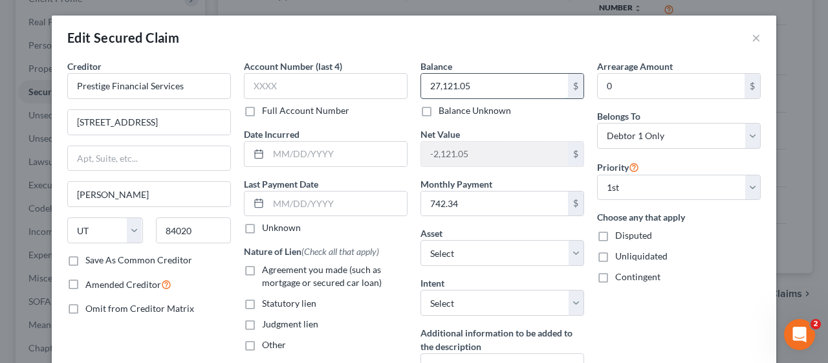
click at [469, 83] on input "27,121.05" at bounding box center [494, 86] width 147 height 25
type input "28,132.45"
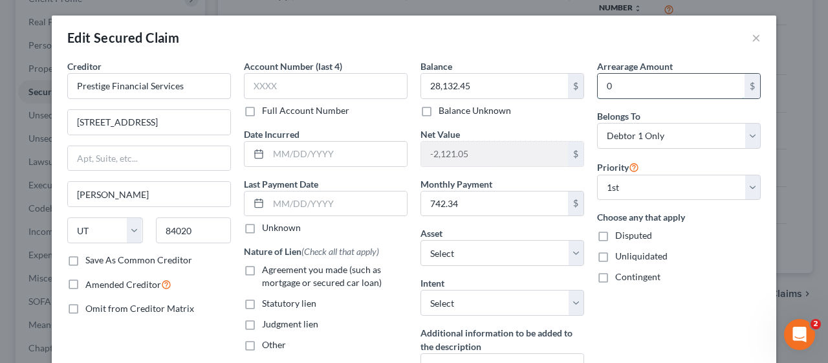
click at [599, 83] on input "0" at bounding box center [670, 86] width 147 height 25
type input "663.51"
click at [680, 296] on div "Arrearage Amount 663.51 $ Belongs To * Select Debtor 1 Only Debtor 2 Only Debto…" at bounding box center [678, 235] width 177 height 352
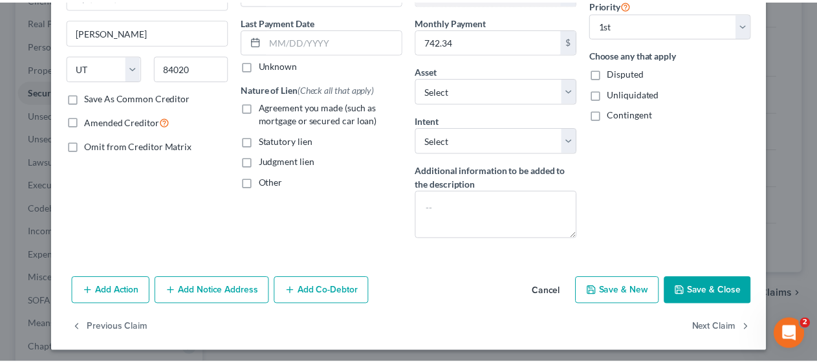
scroll to position [164, 0]
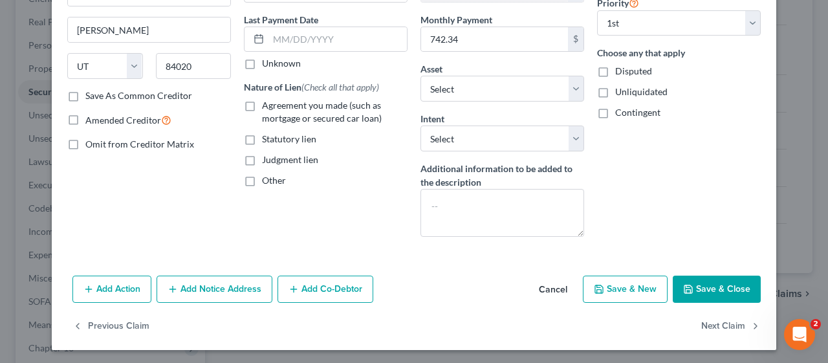
click at [713, 285] on button "Save & Close" at bounding box center [716, 288] width 88 height 27
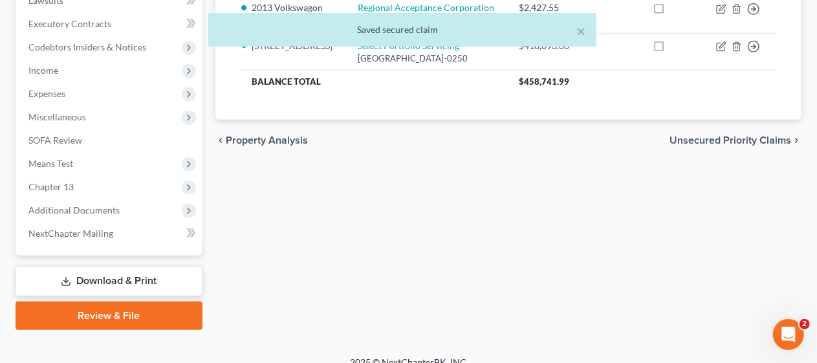
scroll to position [369, 0]
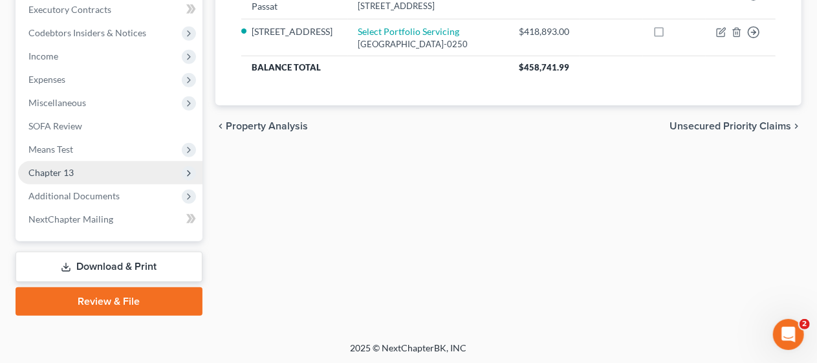
click at [128, 176] on span "Chapter 13" at bounding box center [110, 172] width 184 height 23
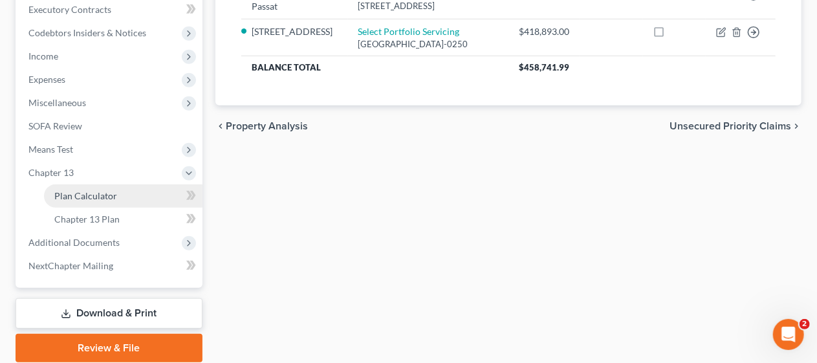
click at [136, 193] on link "Plan Calculator" at bounding box center [123, 195] width 158 height 23
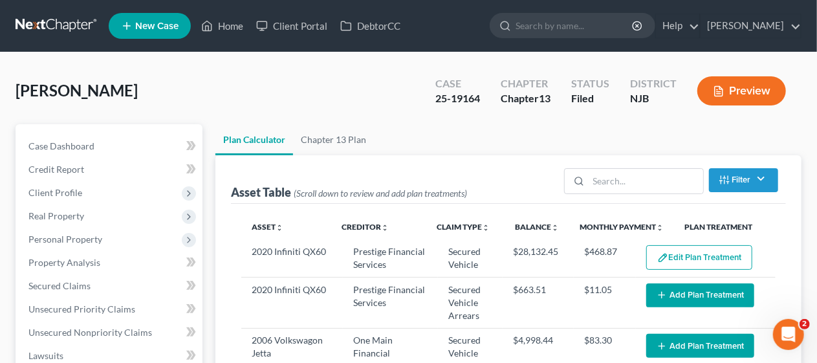
select select "59"
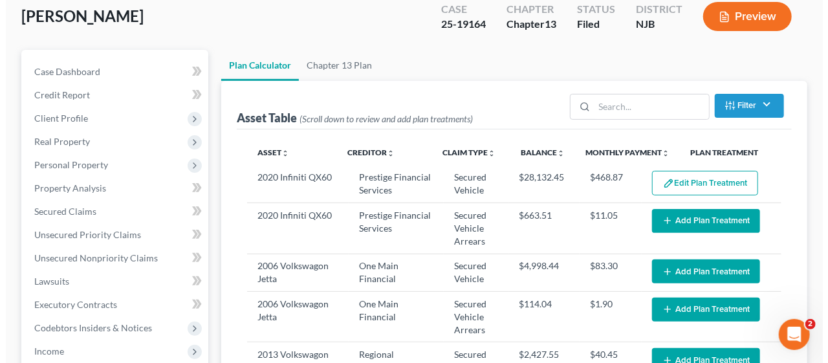
scroll to position [129, 0]
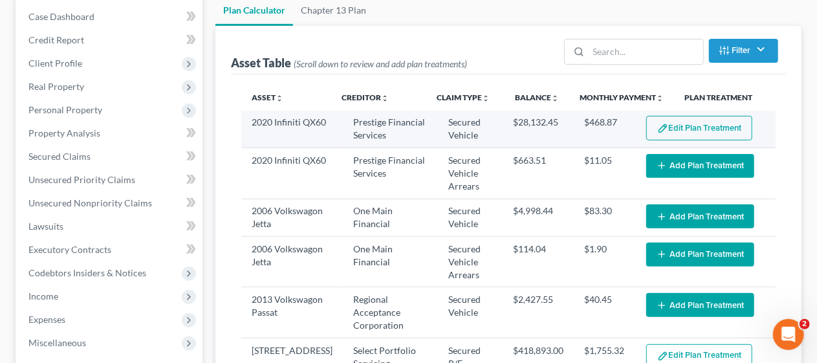
click at [669, 127] on button "Edit Plan Treatment" at bounding box center [699, 128] width 106 height 25
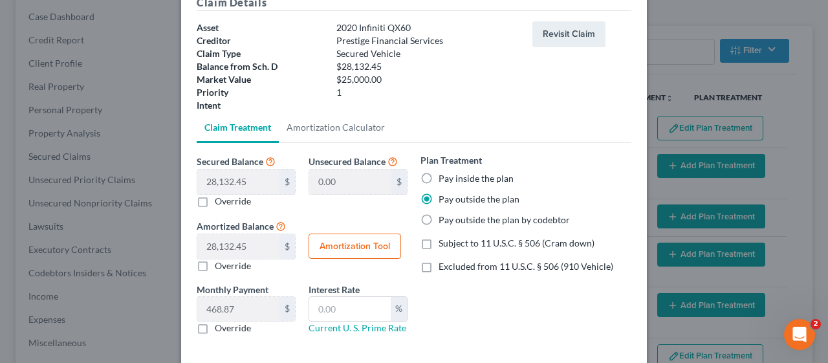
scroll to position [126, 0]
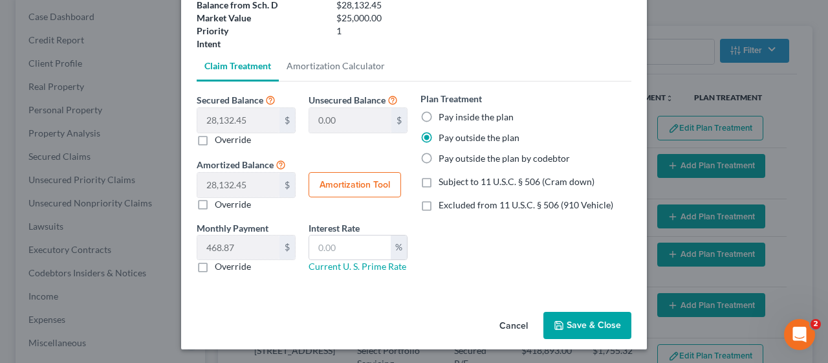
click at [587, 320] on button "Save & Close" at bounding box center [587, 325] width 88 height 27
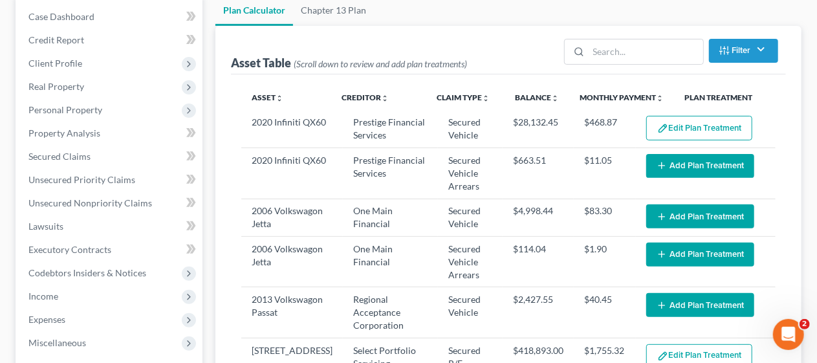
select select "59"
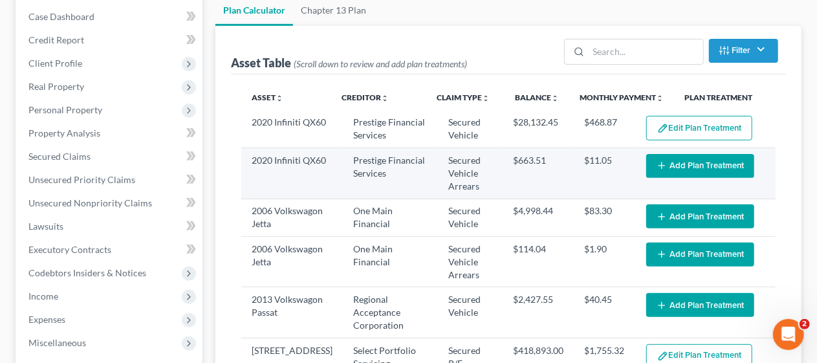
click at [679, 176] on button "Add Plan Treatment" at bounding box center [700, 166] width 108 height 24
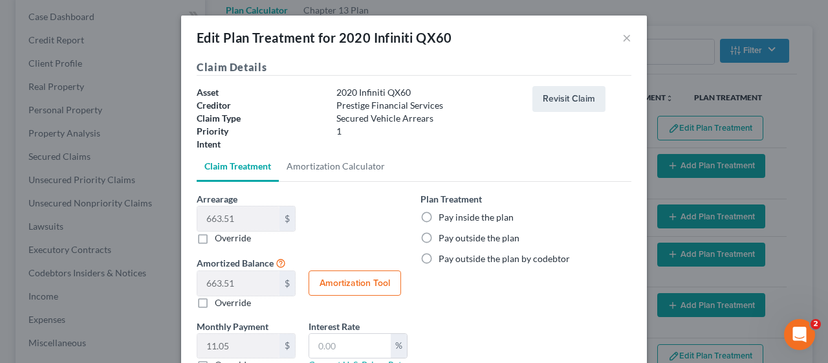
drag, startPoint x: 418, startPoint y: 216, endPoint x: 490, endPoint y: 303, distance: 112.9
click at [438, 215] on label "Pay inside the plan" at bounding box center [475, 217] width 75 height 13
click at [444, 215] on input "Pay inside the plan" at bounding box center [448, 215] width 8 height 8
radio input "true"
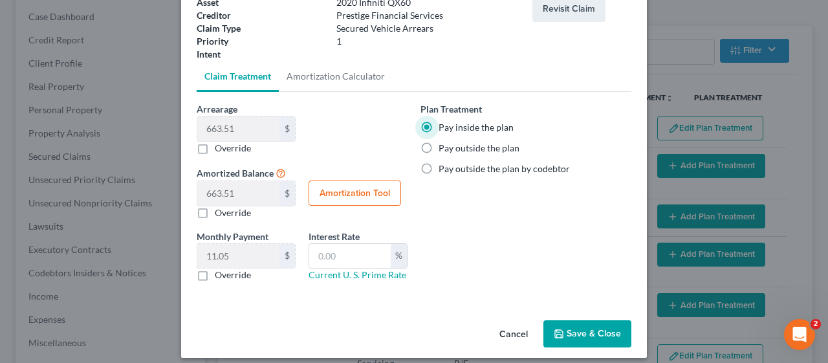
scroll to position [98, 0]
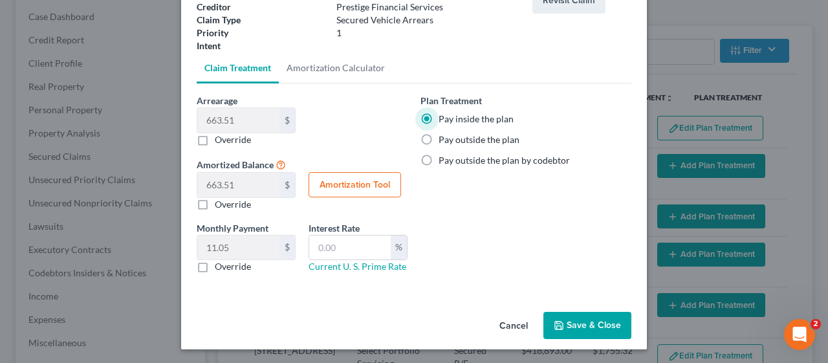
click at [580, 316] on button "Save & Close" at bounding box center [587, 325] width 88 height 27
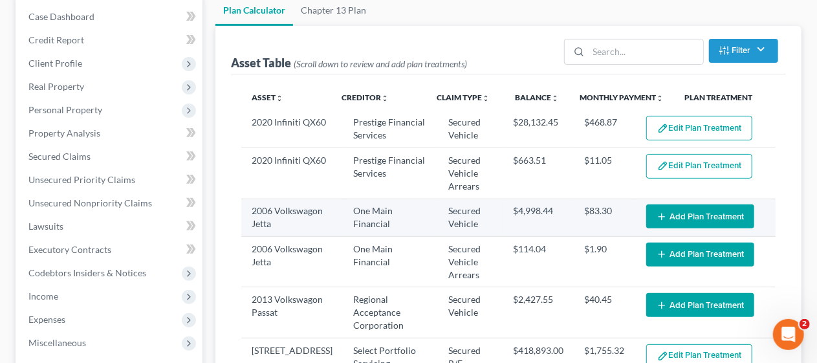
select select "59"
click at [666, 228] on button "Add Plan Treatment" at bounding box center [700, 216] width 108 height 24
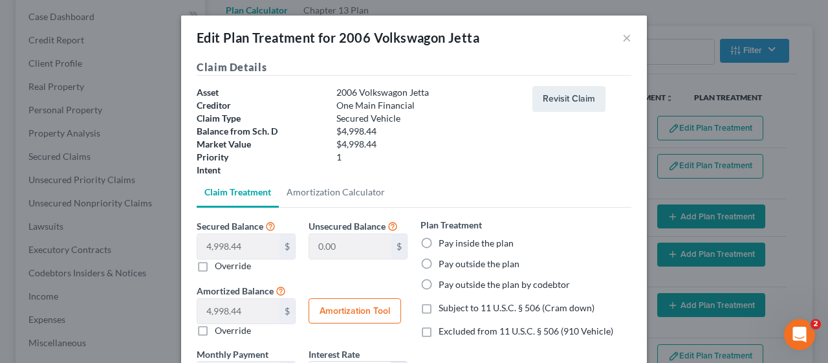
click at [438, 263] on label "Pay outside the plan" at bounding box center [478, 263] width 81 height 13
click at [444, 263] on input "Pay outside the plan" at bounding box center [448, 261] width 8 height 8
radio input "true"
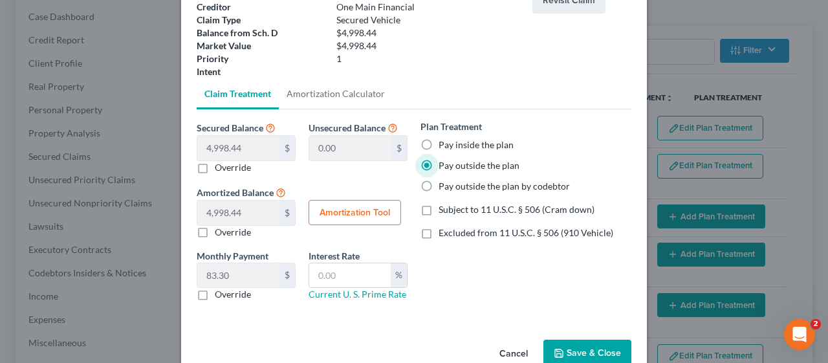
scroll to position [126, 0]
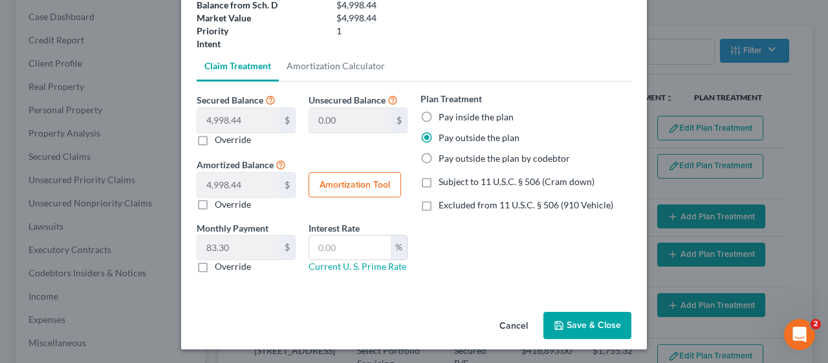
click at [579, 320] on button "Save & Close" at bounding box center [587, 325] width 88 height 27
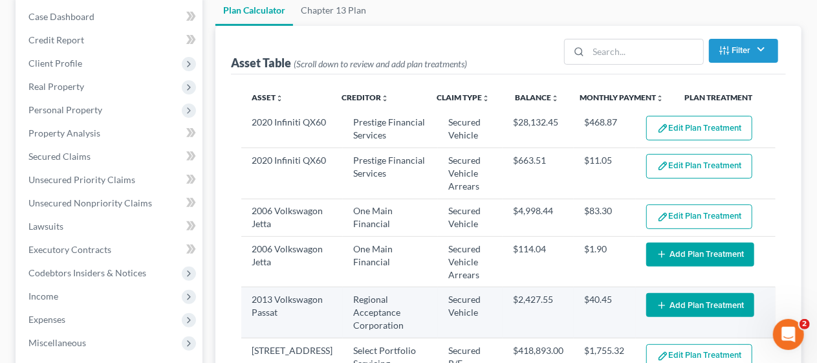
select select "59"
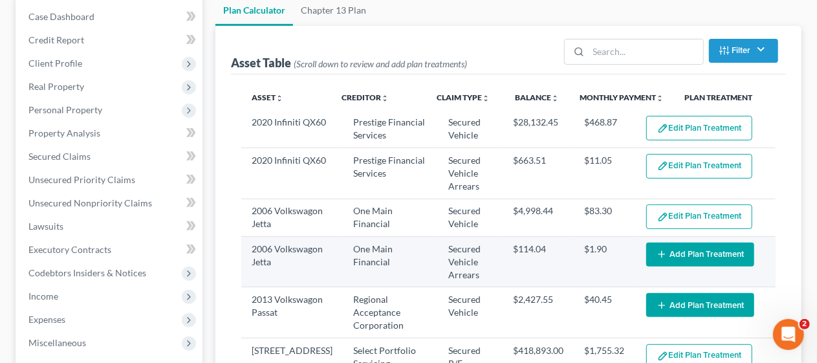
click at [677, 266] on button "Add Plan Treatment" at bounding box center [700, 254] width 108 height 24
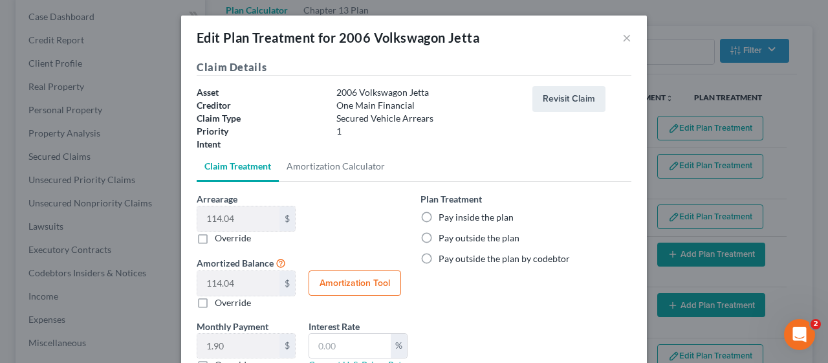
click at [438, 217] on label "Pay inside the plan" at bounding box center [475, 217] width 75 height 13
click at [444, 217] on input "Pay inside the plan" at bounding box center [448, 215] width 8 height 8
radio input "true"
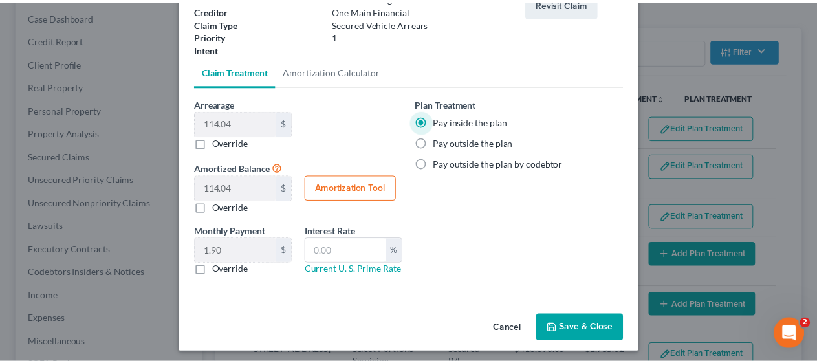
scroll to position [98, 0]
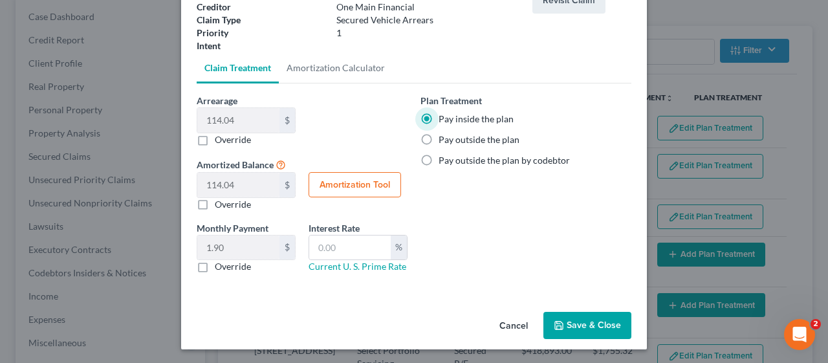
click at [579, 321] on button "Save & Close" at bounding box center [587, 325] width 88 height 27
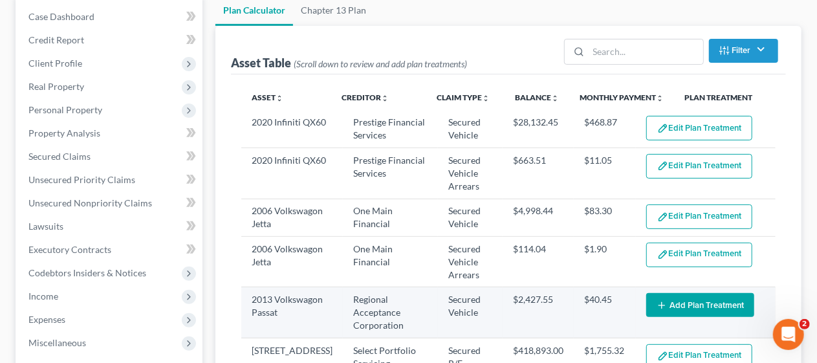
select select "59"
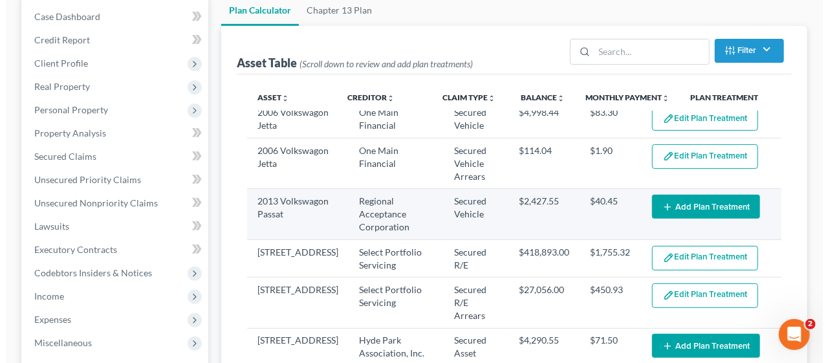
scroll to position [129, 0]
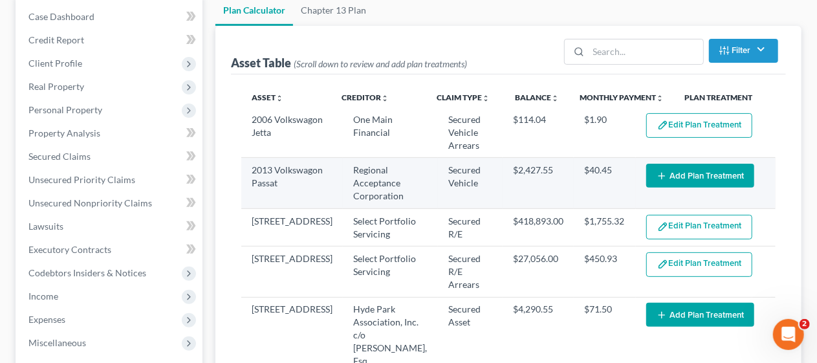
click at [667, 188] on button "Add Plan Treatment" at bounding box center [700, 176] width 108 height 24
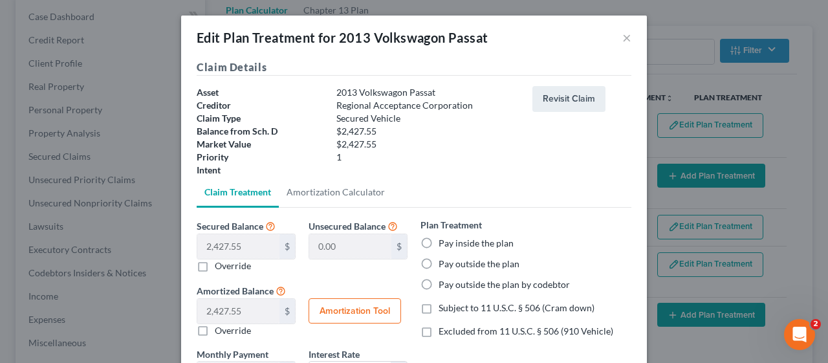
click at [438, 243] on label "Pay inside the plan" at bounding box center [475, 243] width 75 height 13
click at [444, 243] on input "Pay inside the plan" at bounding box center [448, 241] width 8 height 8
radio input "true"
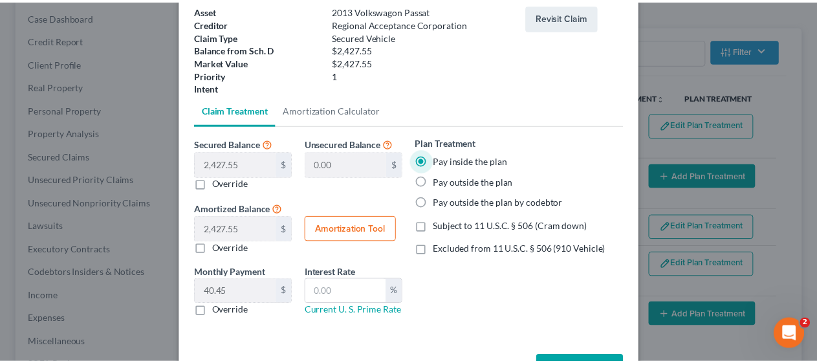
scroll to position [126, 0]
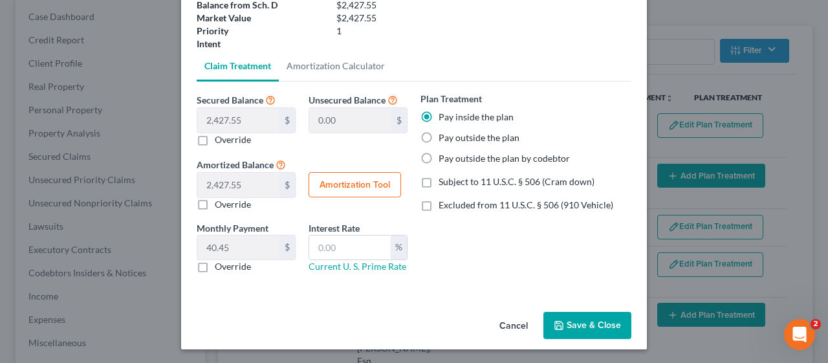
click at [589, 317] on button "Save & Close" at bounding box center [587, 325] width 88 height 27
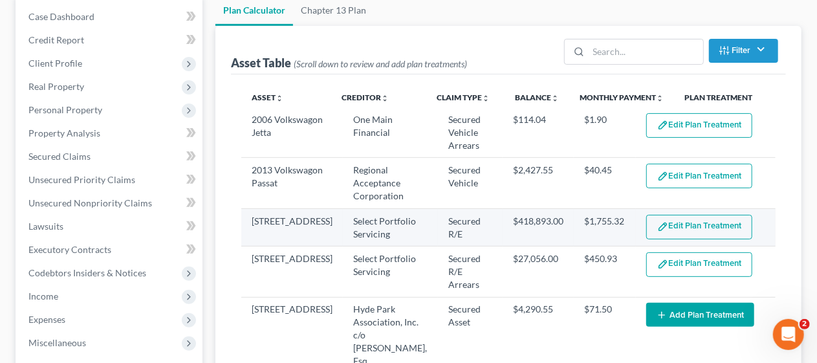
select select "59"
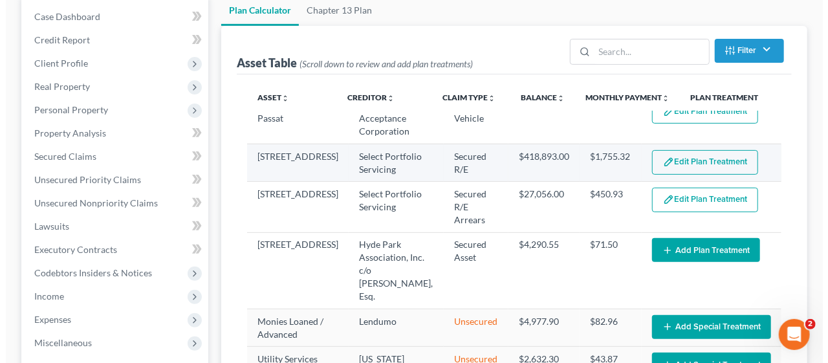
scroll to position [259, 0]
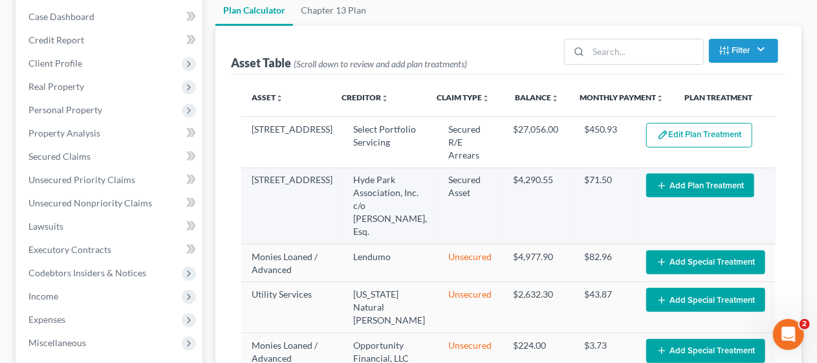
click at [684, 196] on button "Add Plan Treatment" at bounding box center [700, 185] width 108 height 24
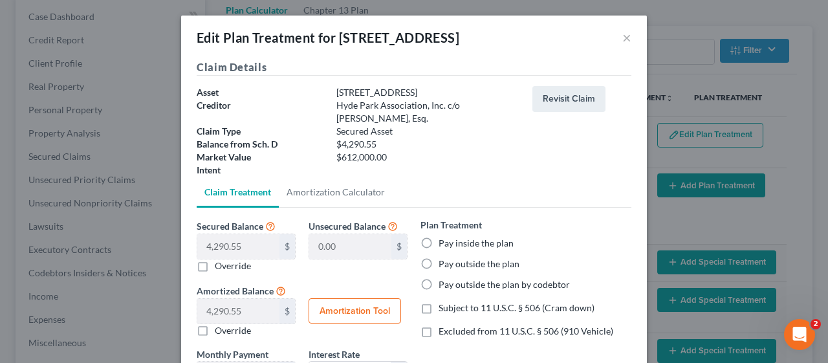
click at [438, 241] on label "Pay inside the plan" at bounding box center [475, 243] width 75 height 13
click at [444, 241] on input "Pay inside the plan" at bounding box center [448, 241] width 8 height 8
radio input "true"
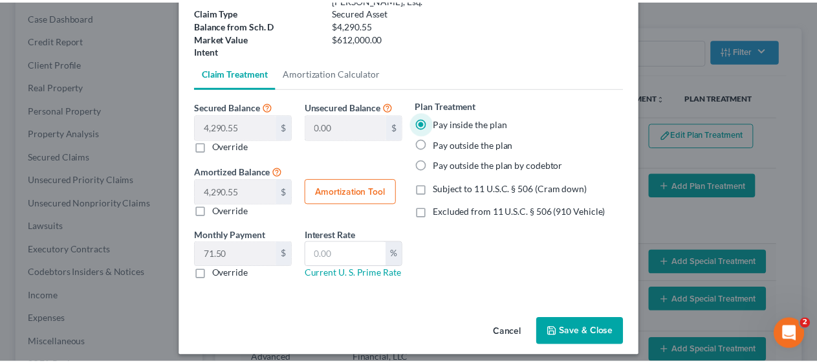
scroll to position [126, 0]
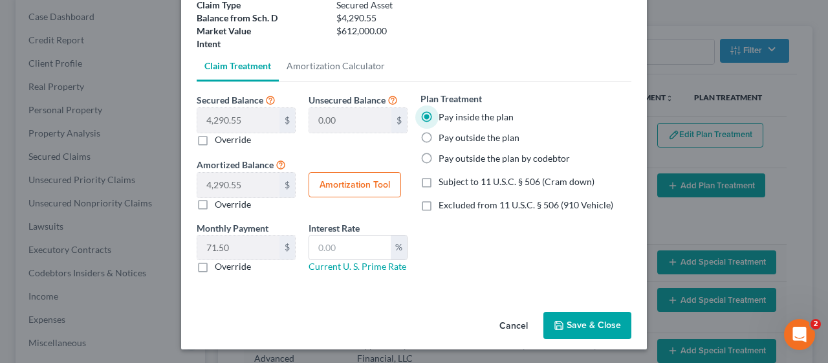
click at [579, 322] on button "Save & Close" at bounding box center [587, 325] width 88 height 27
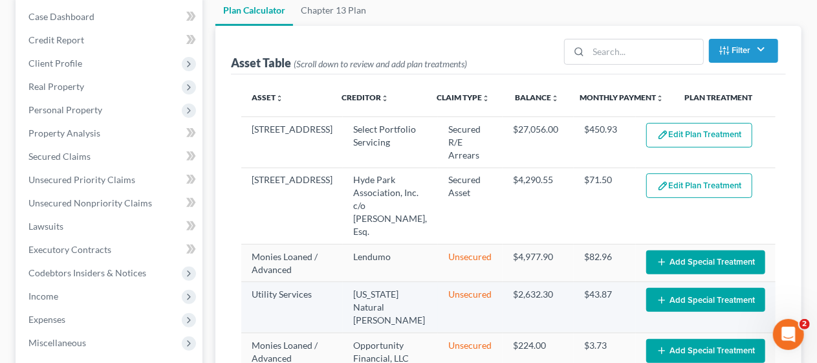
select select "59"
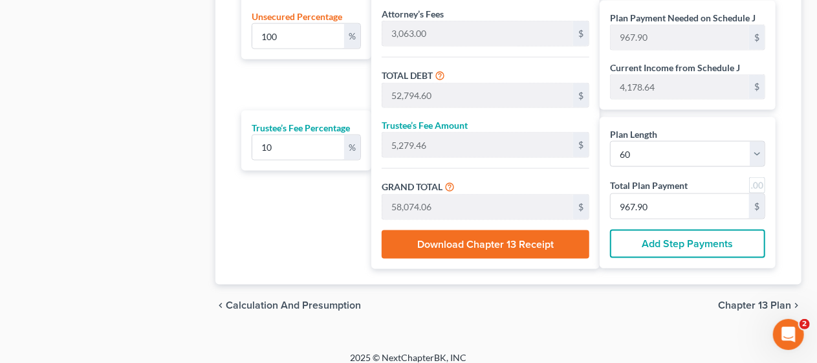
scroll to position [891, 0]
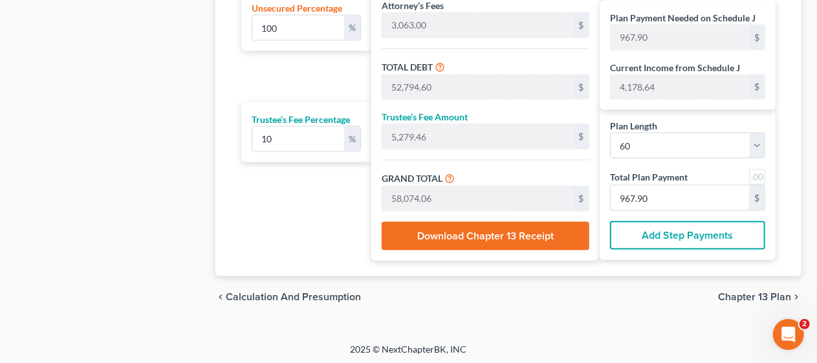
click at [742, 292] on span "Chapter 13 Plan" at bounding box center [754, 297] width 73 height 10
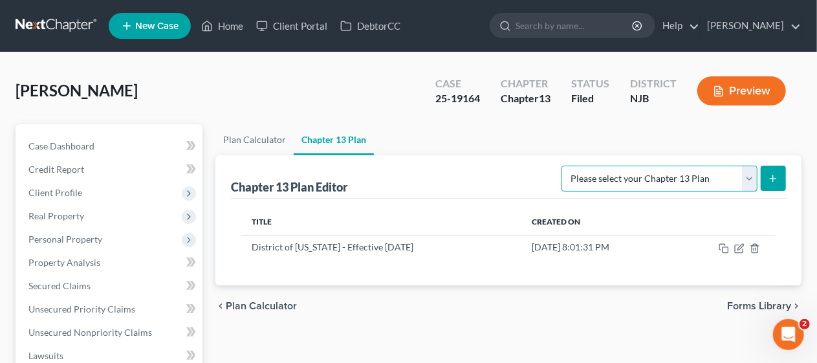
click at [748, 184] on select "Please select your Chapter 13 Plan District of [US_STATE] - Effective [DATE] Di…" at bounding box center [659, 179] width 196 height 26
select select "0"
click at [561, 166] on select "Please select your Chapter 13 Plan District of [US_STATE] - Effective [DATE] Di…" at bounding box center [659, 179] width 196 height 26
click at [771, 178] on icon "submit" at bounding box center [773, 178] width 10 height 10
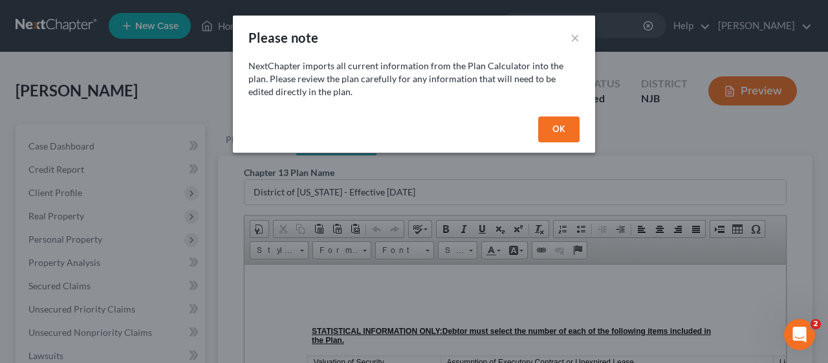
click at [562, 127] on button "OK" at bounding box center [558, 129] width 41 height 26
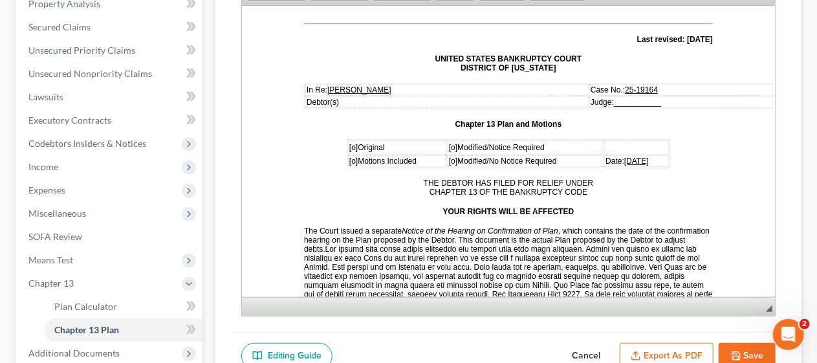
scroll to position [129, 0]
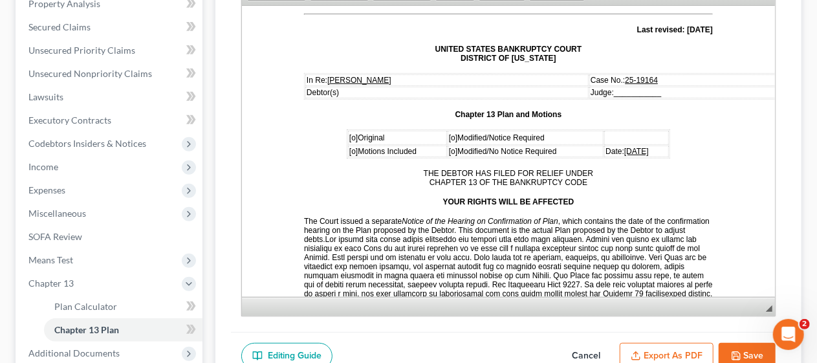
click at [448, 133] on span "[o]" at bounding box center [452, 137] width 8 height 9
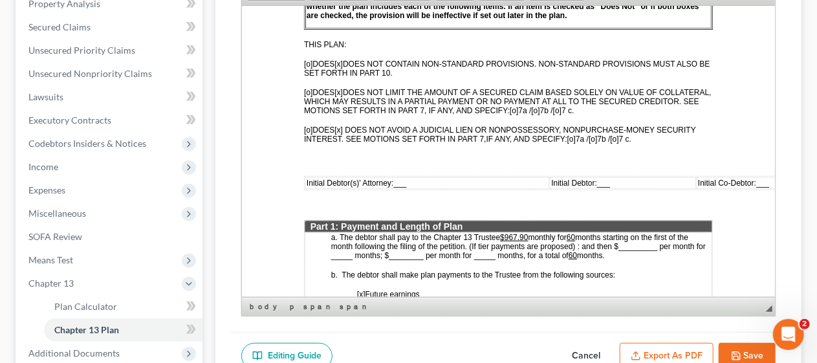
scroll to position [517, 0]
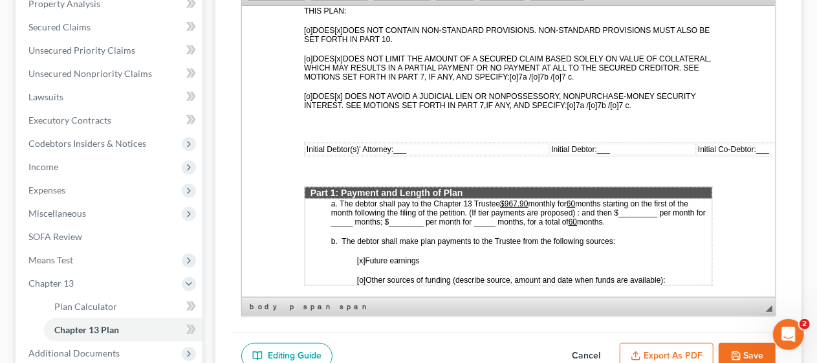
click at [394, 144] on span "___" at bounding box center [398, 148] width 13 height 9
click at [609, 144] on span "Initial Debtor: ___" at bounding box center [596, 148] width 59 height 9
click at [524, 199] on u "$967.90" at bounding box center [513, 203] width 28 height 9
click at [516, 199] on u "$967.0 0" at bounding box center [513, 203] width 28 height 9
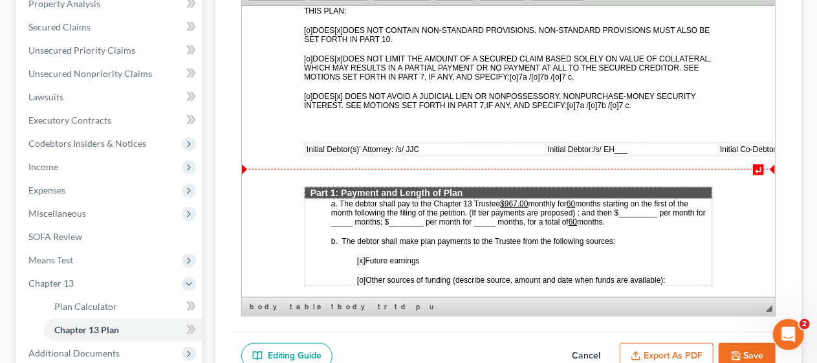
click at [517, 199] on u "$967.0 0" at bounding box center [513, 203] width 28 height 9
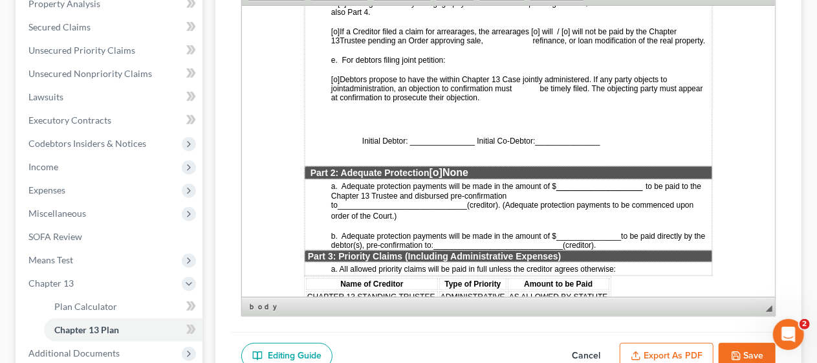
scroll to position [1035, 0]
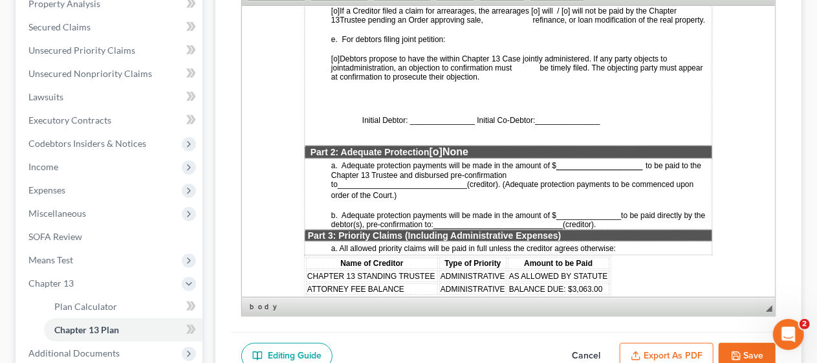
click at [414, 118] on span "Initial Debtor: _______________ Initial Co-Debtor:" at bounding box center [447, 119] width 173 height 9
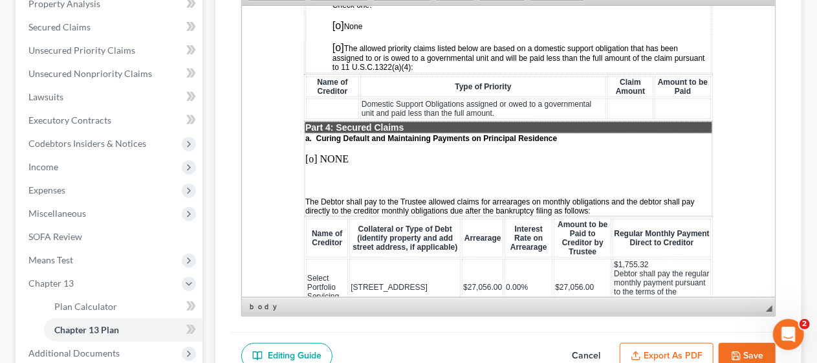
scroll to position [1423, 0]
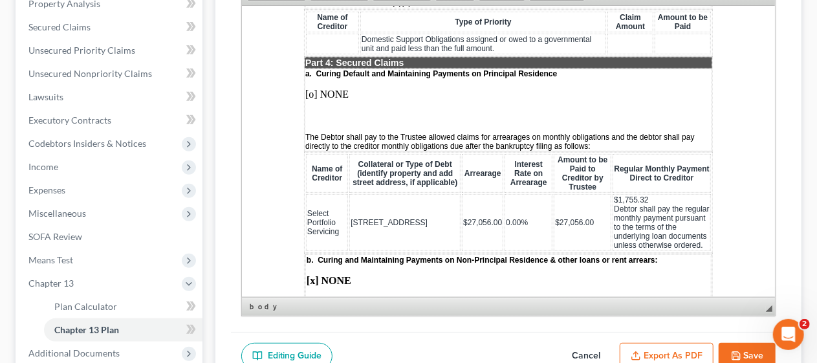
click at [347, 88] on p "[o] NONE" at bounding box center [508, 94] width 406 height 12
click at [312, 91] on p "[o]" at bounding box center [508, 94] width 406 height 12
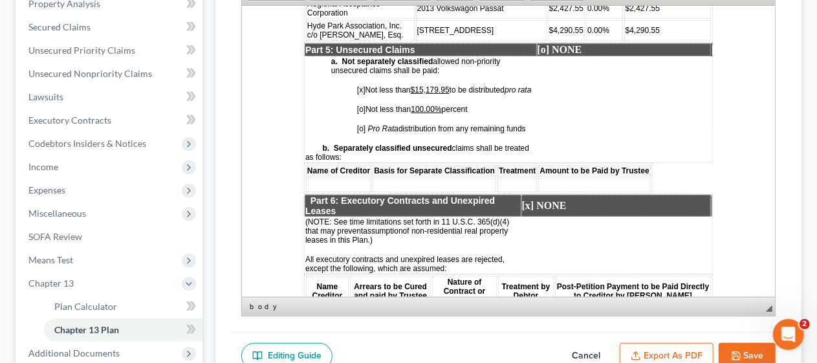
scroll to position [2586, 0]
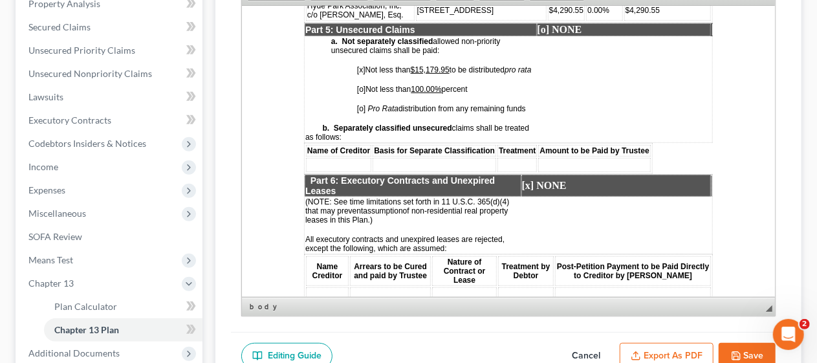
click at [361, 91] on span "[o]" at bounding box center [360, 88] width 8 height 9
click at [361, 66] on span "[x] Not less than $15,179.95 to be distributed pro rata" at bounding box center [443, 68] width 175 height 11
click at [449, 65] on u "$15,179.95" at bounding box center [429, 69] width 39 height 9
click at [581, 23] on p "[o] NONE" at bounding box center [623, 29] width 173 height 12
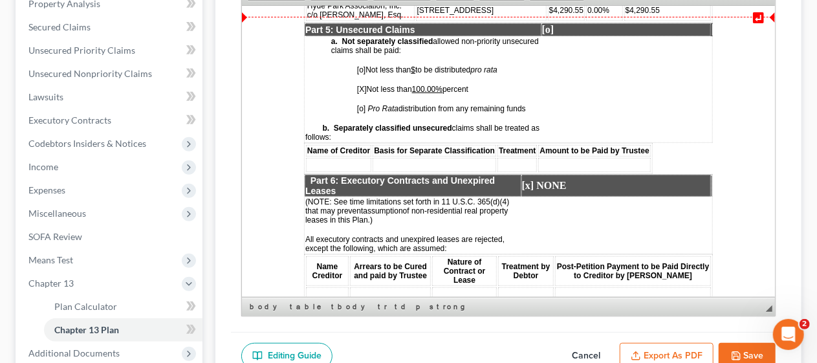
click at [545, 23] on strong "[o]" at bounding box center [547, 28] width 12 height 11
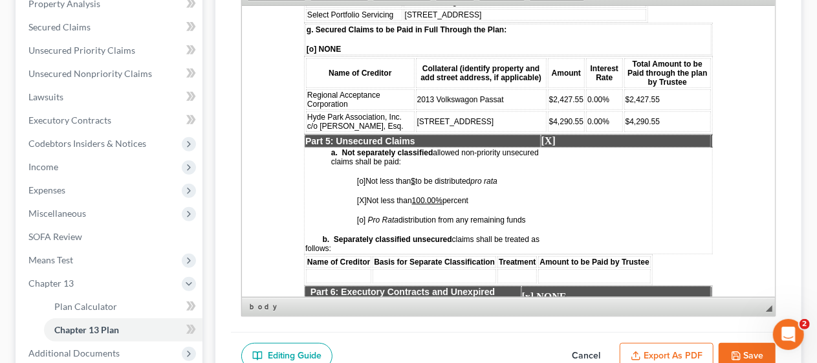
scroll to position [2457, 0]
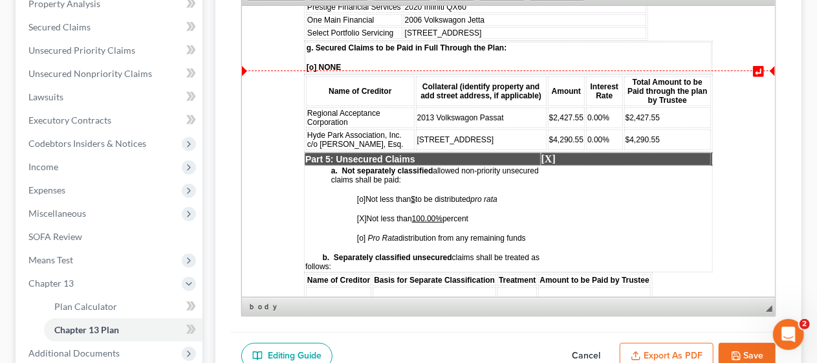
click at [343, 62] on p "[o] NONE" at bounding box center [507, 66] width 403 height 9
click at [312, 63] on span "[o]" at bounding box center [311, 66] width 10 height 9
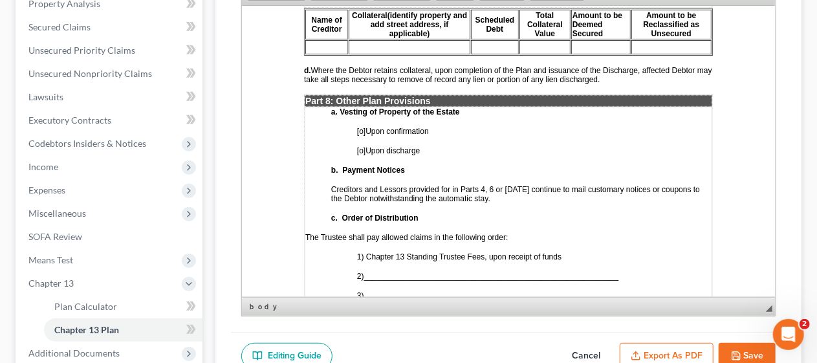
scroll to position [3362, 0]
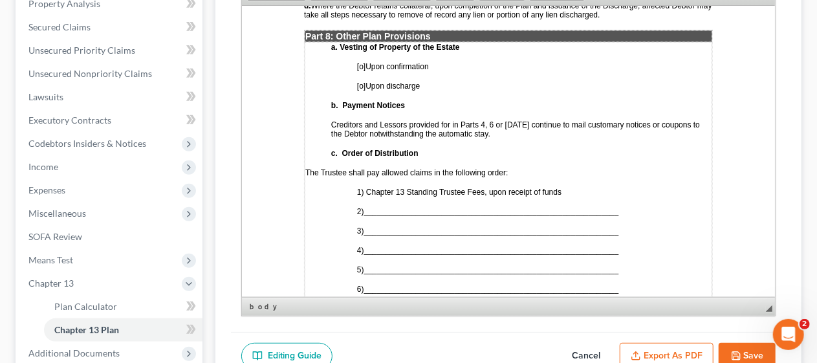
click at [362, 61] on span "[o]" at bounding box center [360, 65] width 8 height 9
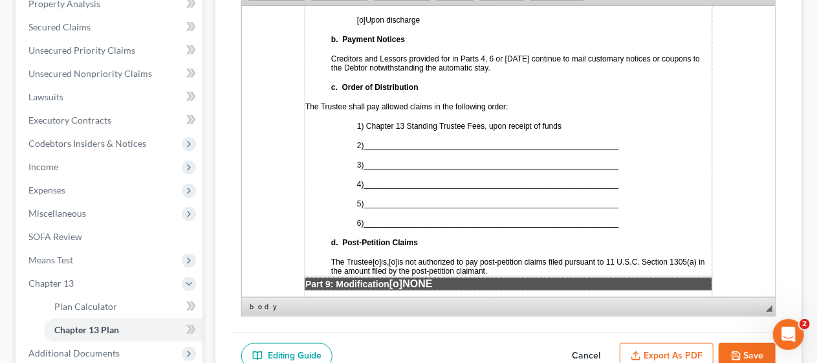
scroll to position [3492, 0]
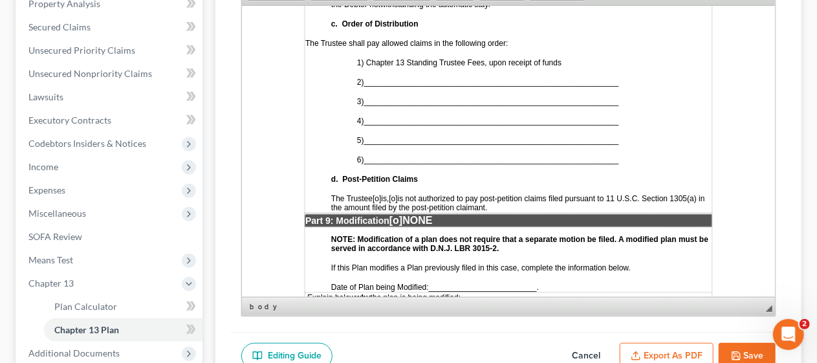
click at [376, 77] on span "___________________________________________________________" at bounding box center [490, 81] width 255 height 9
click at [375, 96] on span "___________________________________________________________" at bounding box center [490, 100] width 255 height 9
click at [376, 116] on span "___________________________________________________________" at bounding box center [490, 120] width 255 height 9
drag, startPoint x: 377, startPoint y: 121, endPoint x: 398, endPoint y: 107, distance: 25.6
click at [376, 135] on span "___________________________________________________________" at bounding box center [490, 139] width 255 height 9
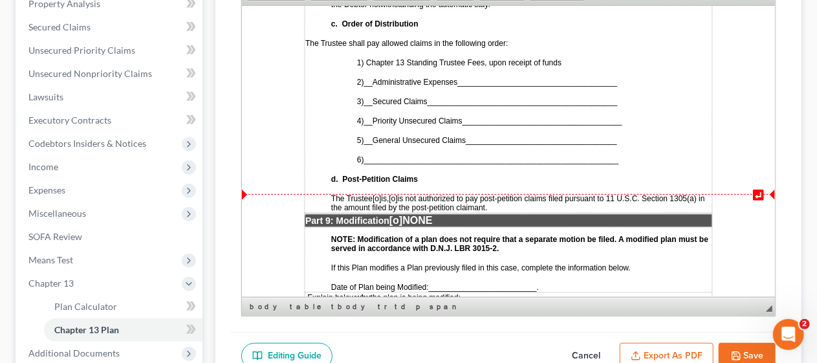
click at [396, 193] on span "[o]" at bounding box center [392, 197] width 8 height 9
click at [443, 214] on p "Part 9: Modification [o] NONE" at bounding box center [508, 220] width 406 height 12
click at [401, 214] on span "[o]" at bounding box center [395, 219] width 13 height 11
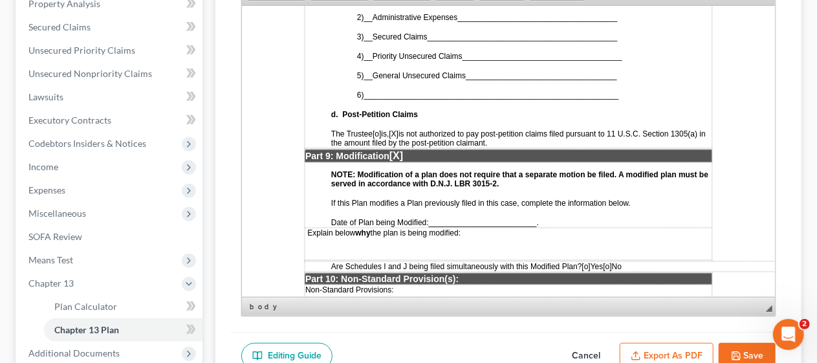
scroll to position [3621, 0]
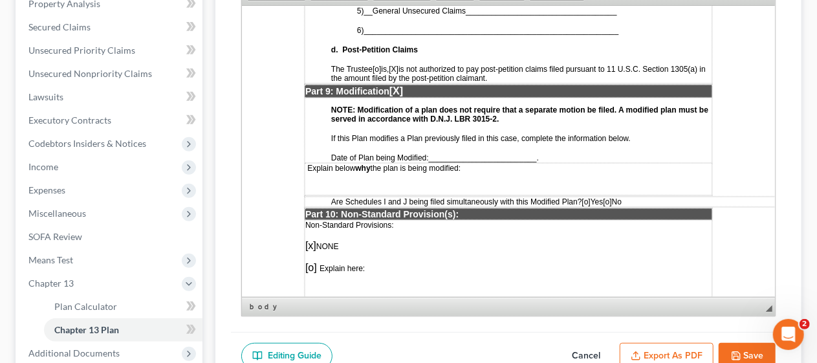
click at [437, 153] on span "_________________________" at bounding box center [482, 157] width 108 height 9
click at [323, 162] on td "Explain below why the plan is being modified:" at bounding box center [507, 178] width 407 height 32
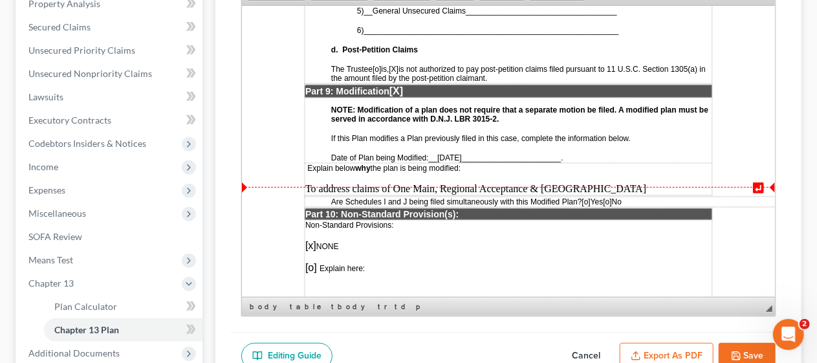
click at [610, 197] on span "[o]" at bounding box center [606, 201] width 8 height 9
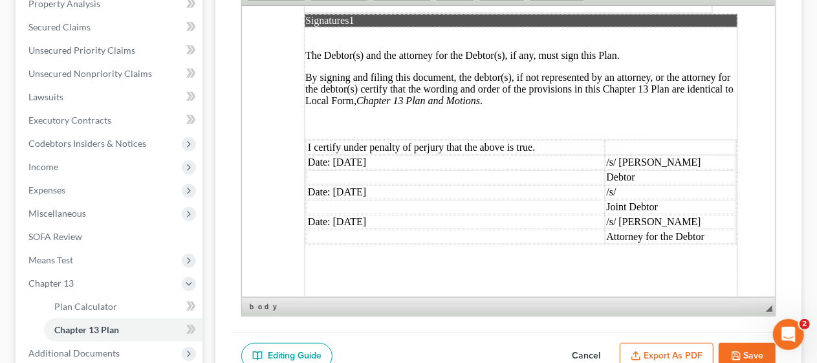
scroll to position [4009, 0]
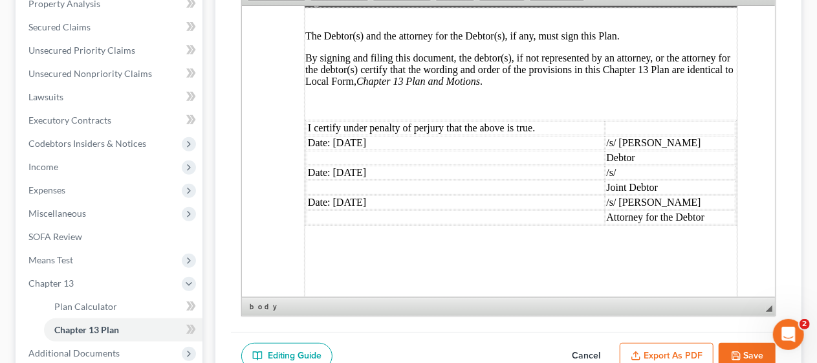
click at [403, 165] on td "Date: [DATE]" at bounding box center [455, 172] width 298 height 14
click at [625, 165] on td "/s/" at bounding box center [670, 172] width 131 height 14
click at [671, 180] on td "Joint Debtor" at bounding box center [670, 187] width 131 height 14
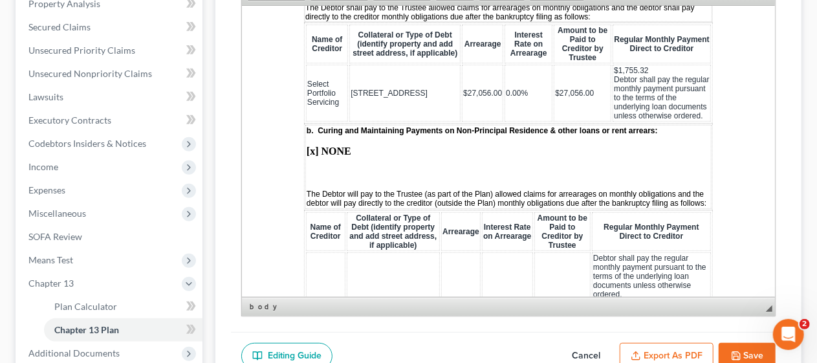
scroll to position [1617, 0]
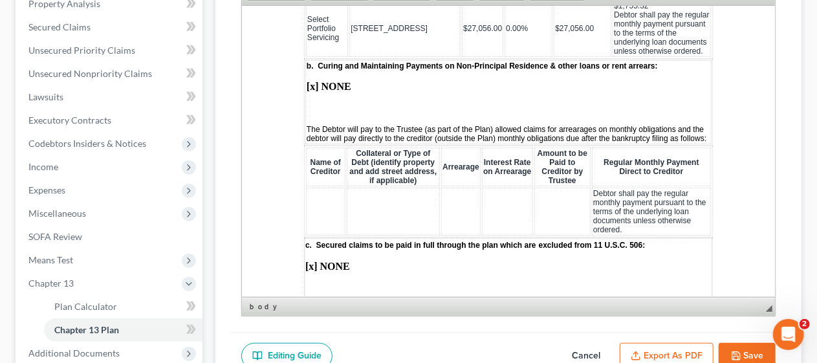
click at [310, 189] on td at bounding box center [324, 211] width 39 height 48
click at [340, 211] on td "Prestige" at bounding box center [325, 211] width 41 height 48
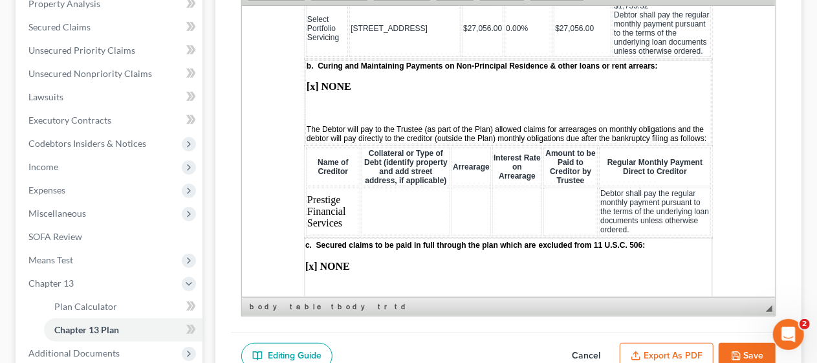
click at [375, 203] on td at bounding box center [405, 211] width 89 height 48
click at [451, 204] on td at bounding box center [470, 211] width 39 height 48
click at [548, 211] on td at bounding box center [570, 211] width 54 height 48
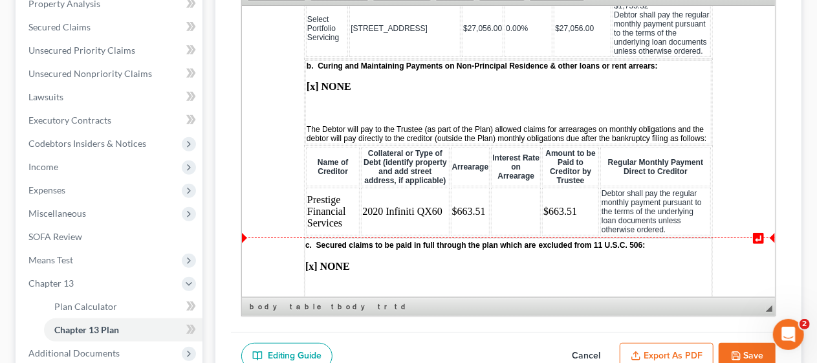
click at [343, 224] on td "Prestige Financial Services" at bounding box center [332, 211] width 54 height 48
click at [350, 224] on td "Prestige Financial Services" at bounding box center [332, 211] width 54 height 48
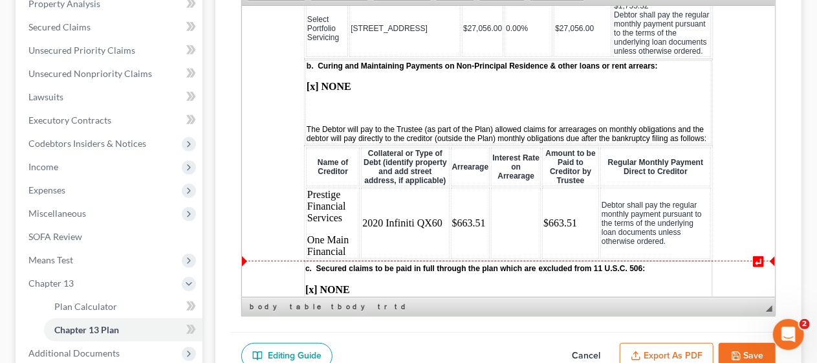
click at [375, 244] on td "2020 Infiniti QX60" at bounding box center [404, 222] width 88 height 71
click at [450, 224] on td "$663.51" at bounding box center [469, 222] width 39 height 71
click at [440, 222] on td "2020 Infiniti QX60" at bounding box center [404, 222] width 88 height 71
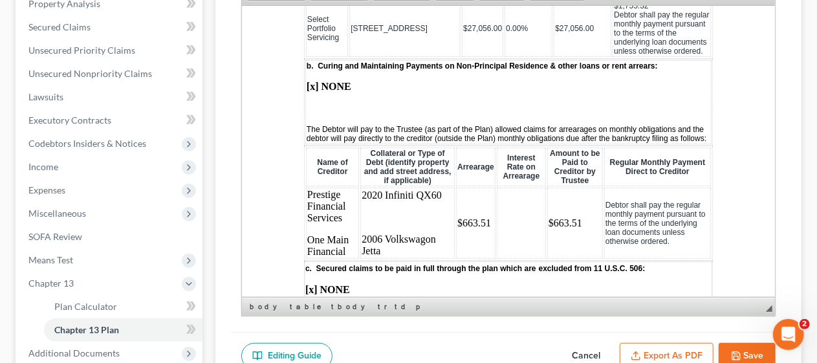
click at [457, 244] on td "$663.51" at bounding box center [474, 222] width 39 height 71
click at [489, 222] on td "$663.51" at bounding box center [474, 222] width 39 height 71
click at [547, 241] on td "$663.51" at bounding box center [574, 222] width 56 height 71
click at [579, 224] on td "$663.51" at bounding box center [574, 222] width 56 height 71
click at [349, 80] on strong "[x] NONE" at bounding box center [328, 85] width 45 height 11
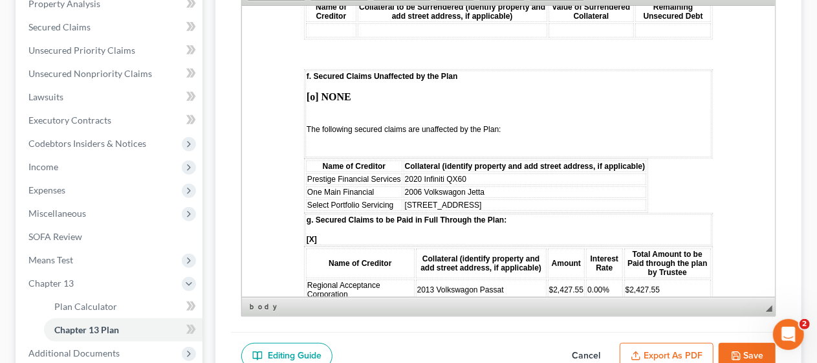
scroll to position [2328, 0]
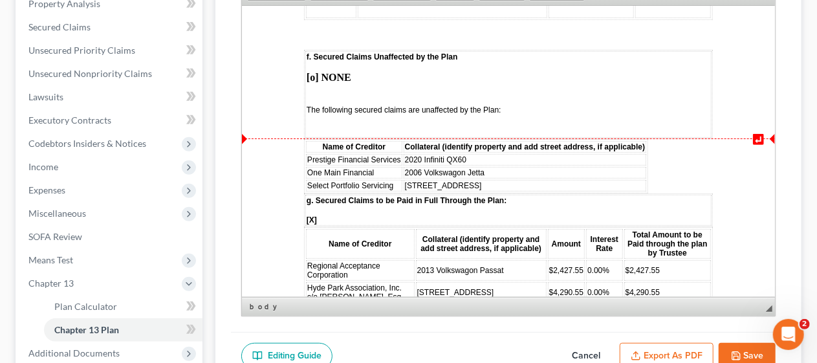
click at [400, 155] on td "Prestige Financial Services" at bounding box center [353, 159] width 96 height 12
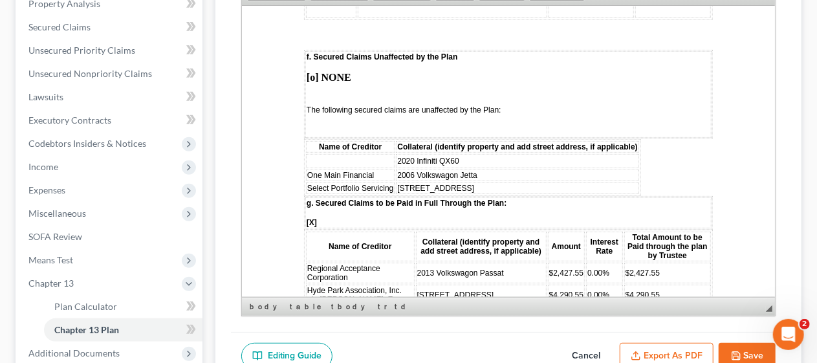
click at [385, 169] on td "One Main Financial" at bounding box center [349, 175] width 89 height 12
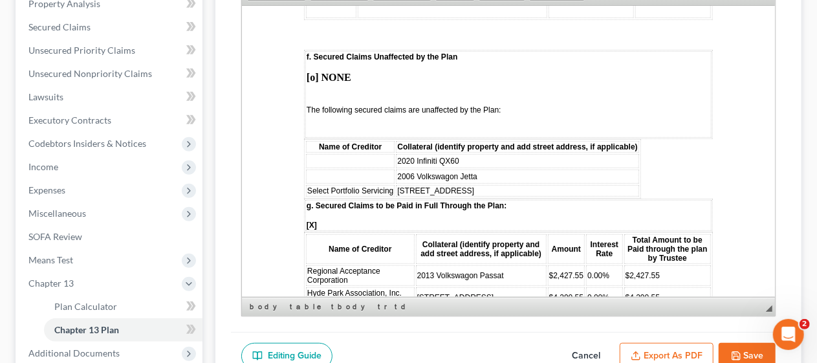
click at [391, 187] on span "Select Portfolio Servicing" at bounding box center [349, 190] width 86 height 9
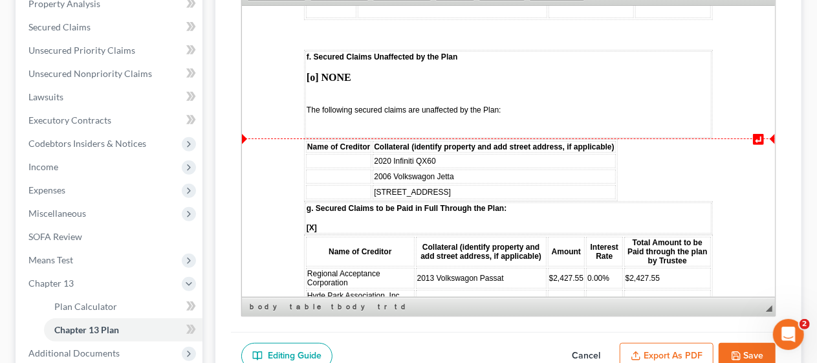
click at [450, 155] on td "2020 Infiniti QX60" at bounding box center [493, 160] width 242 height 14
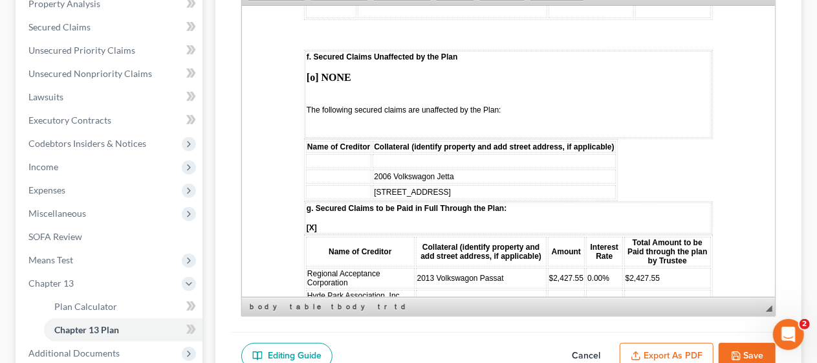
click at [455, 175] on td "2006 Volkswagon Jetta" at bounding box center [493, 176] width 242 height 14
click at [433, 188] on td "[STREET_ADDRESS]" at bounding box center [493, 191] width 242 height 14
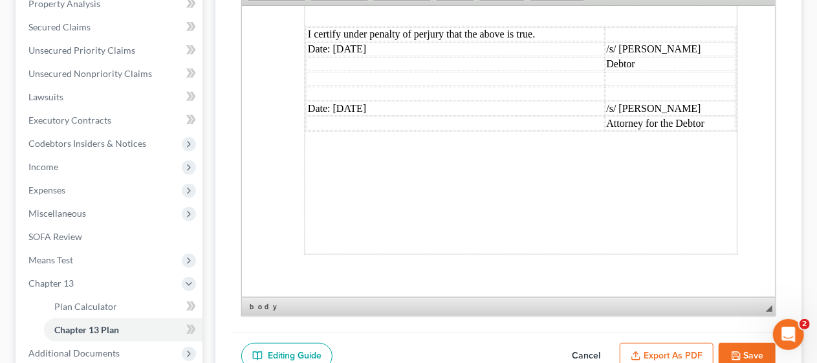
scroll to position [4137, 0]
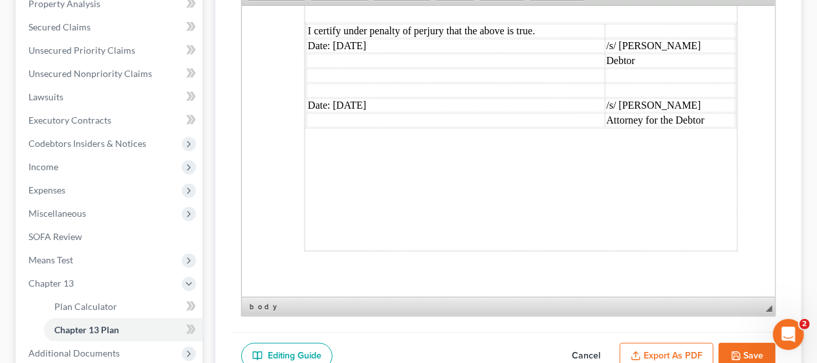
click at [751, 346] on button "Save" at bounding box center [746, 356] width 57 height 27
select select "0"
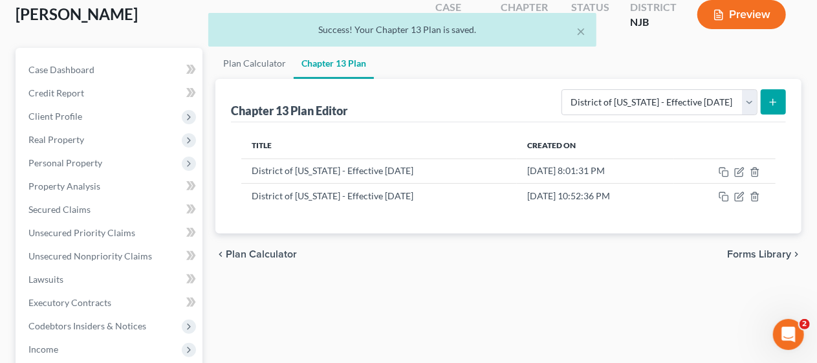
scroll to position [0, 0]
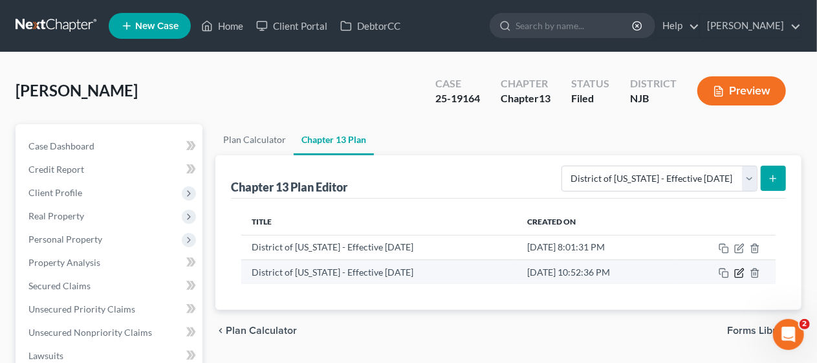
click at [741, 268] on icon "button" at bounding box center [740, 271] width 6 height 6
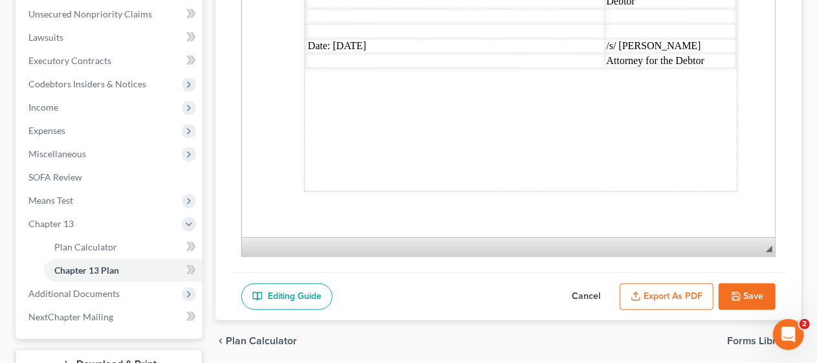
scroll to position [323, 0]
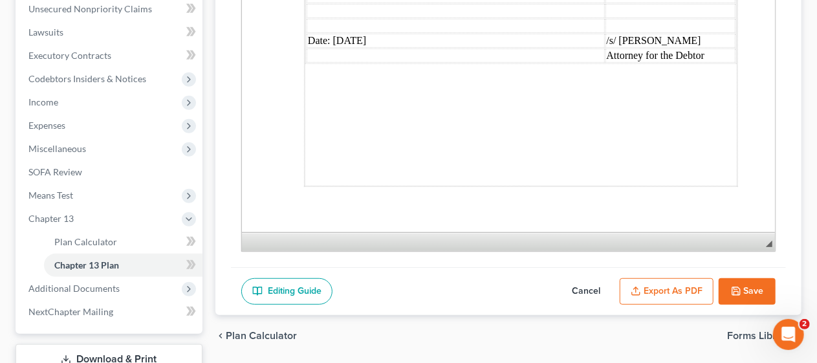
click at [658, 285] on button "Export as PDF" at bounding box center [666, 291] width 94 height 27
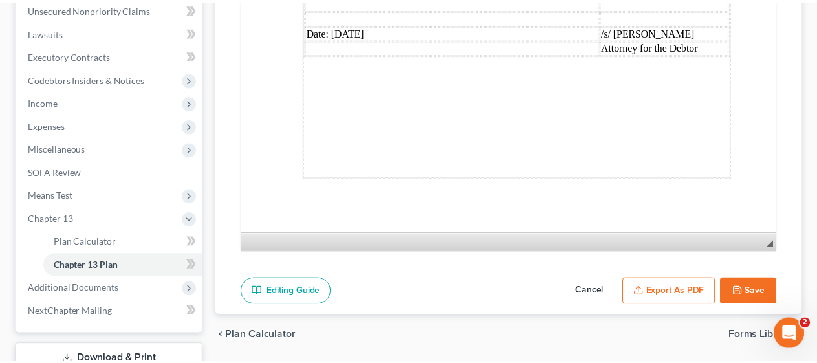
scroll to position [4110, 0]
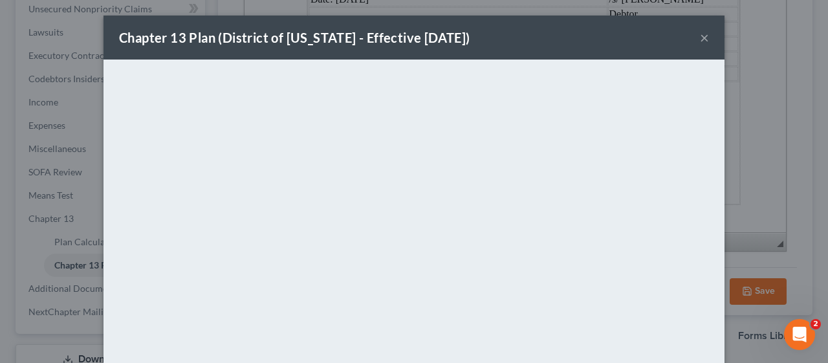
click at [700, 38] on button "×" at bounding box center [704, 38] width 9 height 16
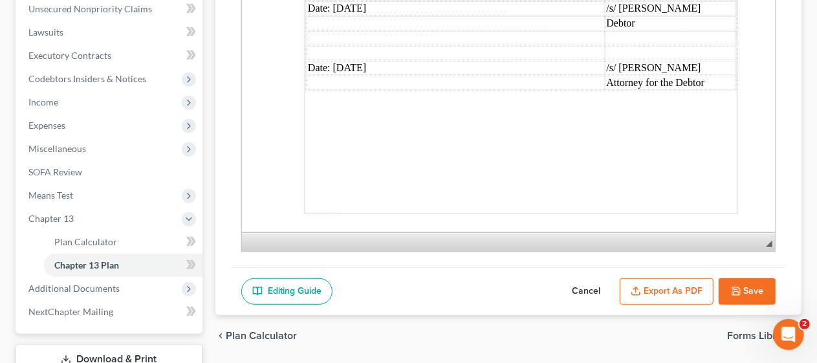
scroll to position [4137, 0]
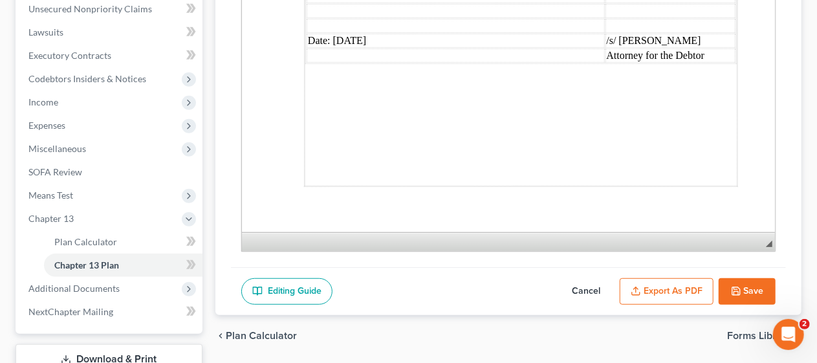
click at [749, 283] on button "Save" at bounding box center [746, 291] width 57 height 27
select select "0"
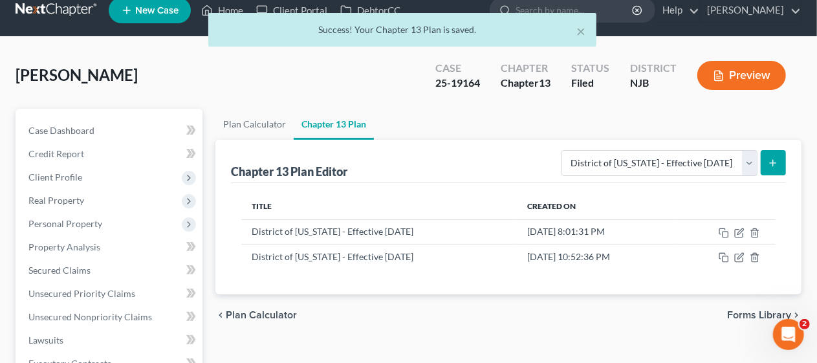
scroll to position [0, 0]
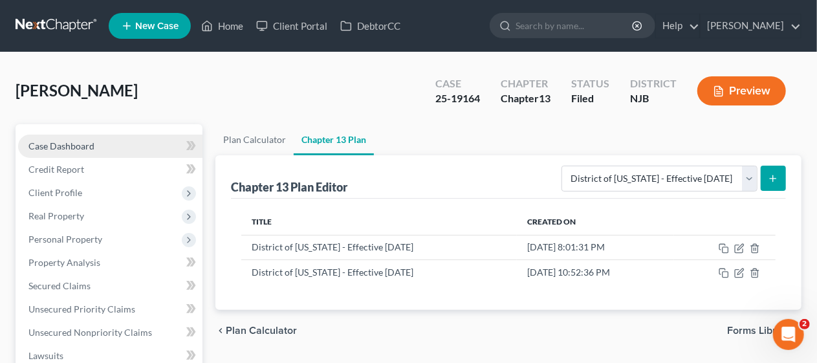
click at [106, 142] on link "Case Dashboard" at bounding box center [110, 145] width 184 height 23
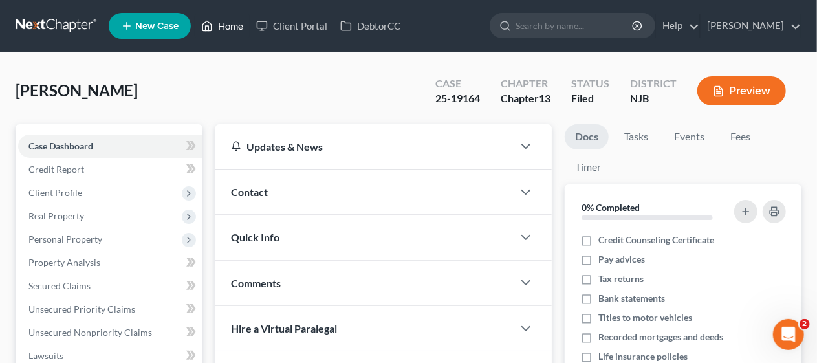
click at [230, 25] on link "Home" at bounding box center [222, 25] width 55 height 23
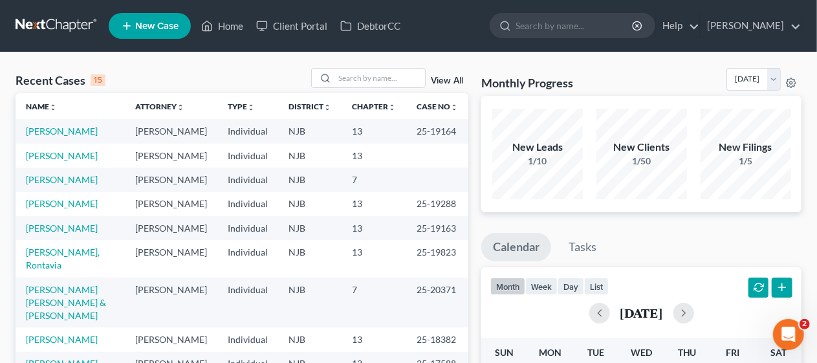
click at [224, 68] on div "Recent Cases 15 View All" at bounding box center [242, 80] width 453 height 25
